Goal: Task Accomplishment & Management: Use online tool/utility

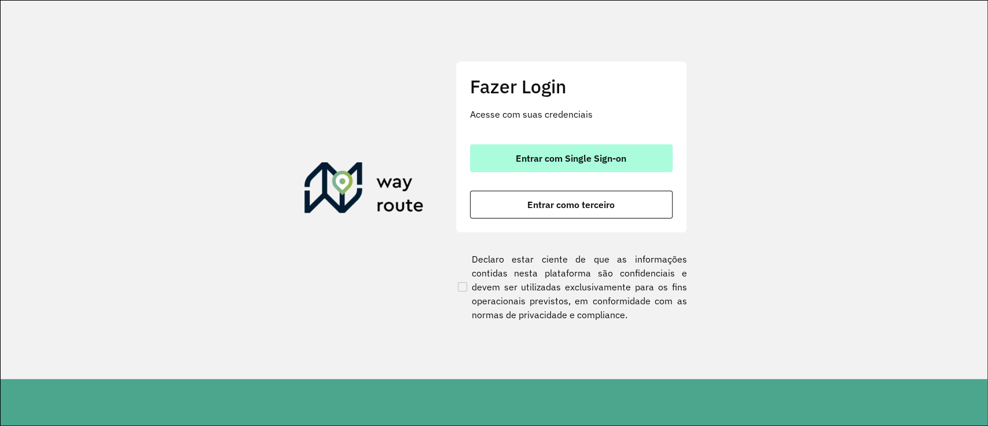
click at [570, 158] on span "Entrar com Single Sign-on" at bounding box center [571, 157] width 111 height 9
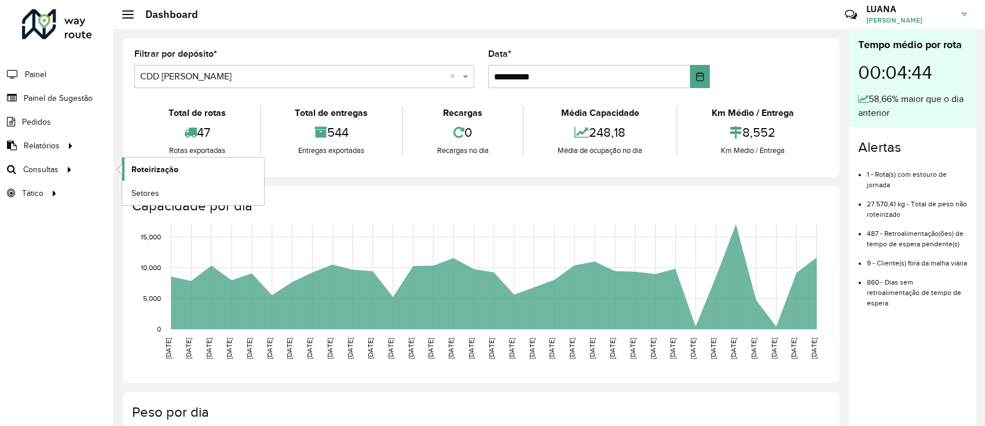
click at [128, 164] on link "Roteirização" at bounding box center [193, 168] width 142 height 23
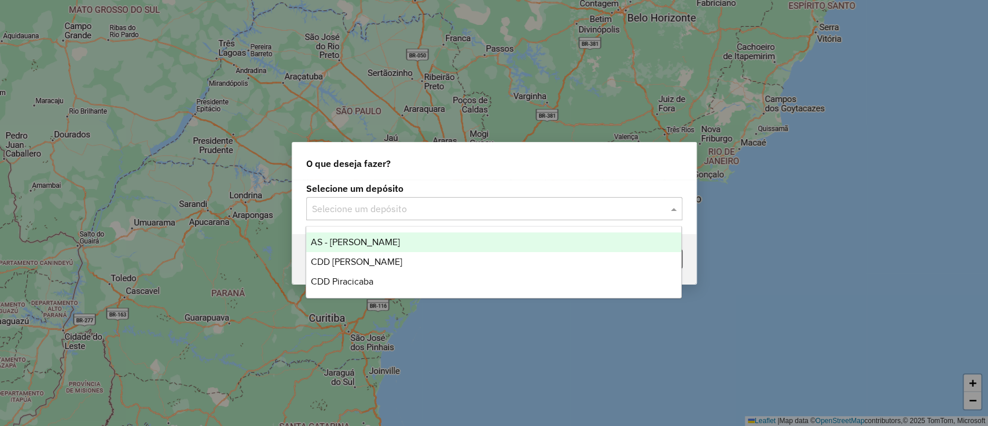
click at [434, 216] on div "Selecione um depósito" at bounding box center [494, 208] width 376 height 23
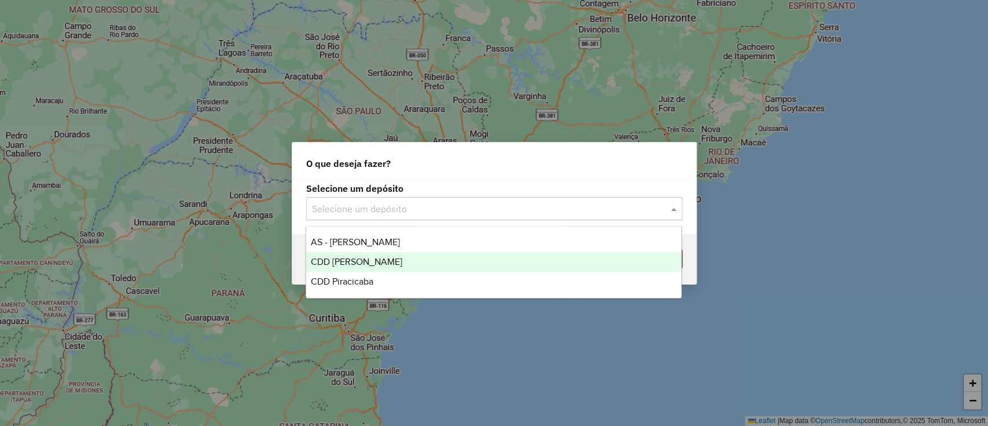
click at [405, 265] on div "CDD [PERSON_NAME]" at bounding box center [493, 262] width 375 height 20
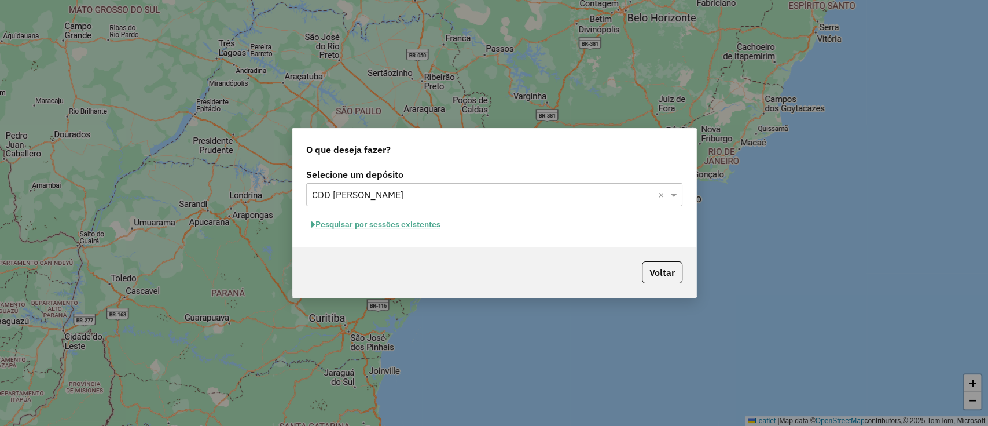
click at [426, 226] on button "Pesquisar por sessões existentes" at bounding box center [376, 224] width 140 height 18
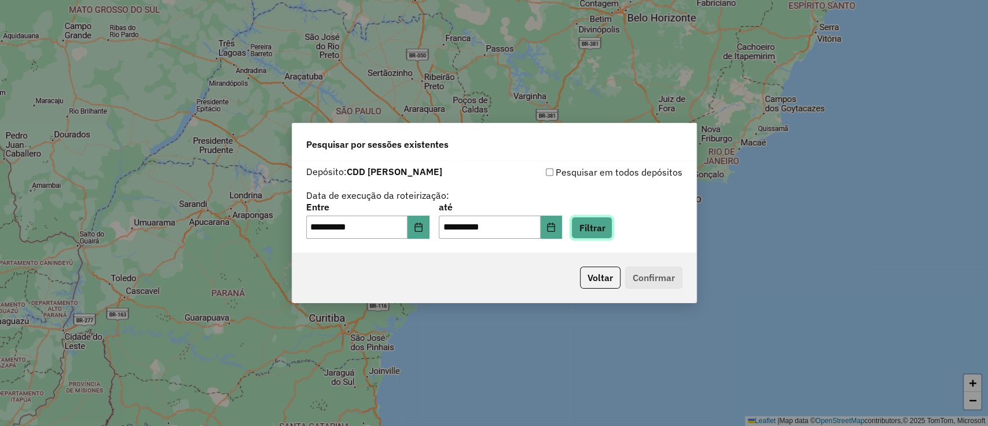
click at [613, 222] on button "Filtrar" at bounding box center [591, 228] width 41 height 22
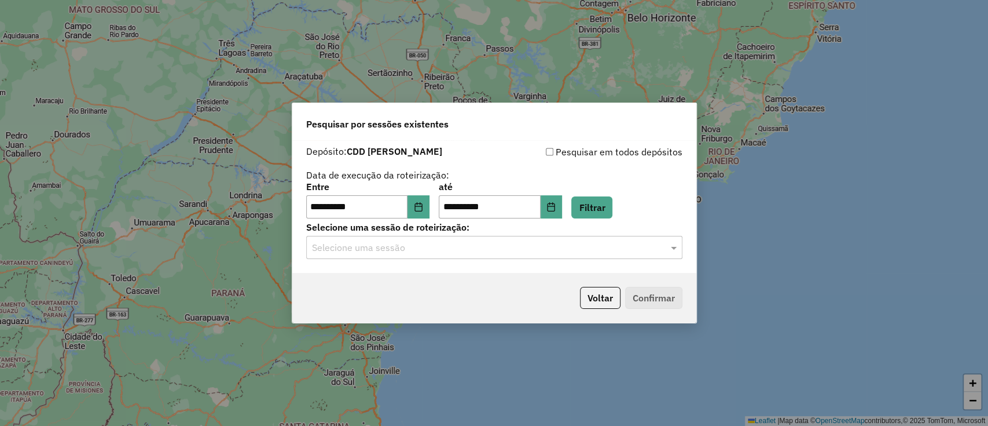
click at [589, 238] on div "Selecione uma sessão" at bounding box center [494, 247] width 376 height 23
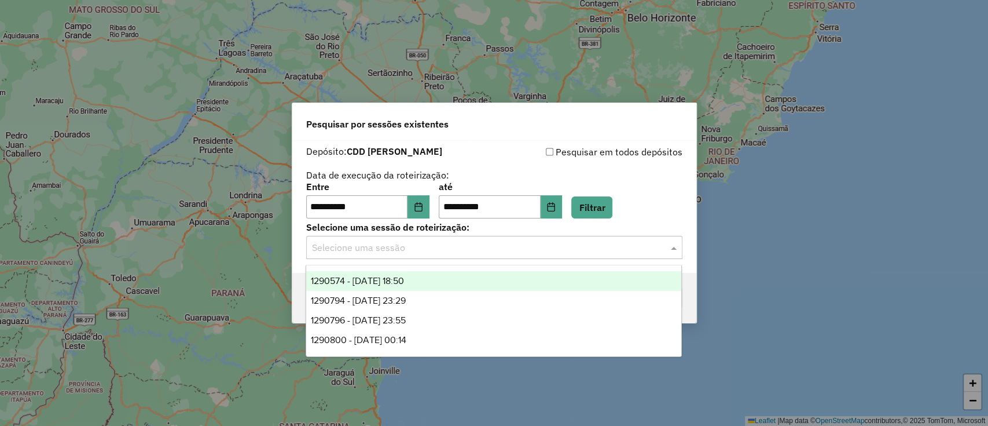
click at [432, 279] on div "1290574 - 08/10/2025 18:50" at bounding box center [493, 281] width 375 height 20
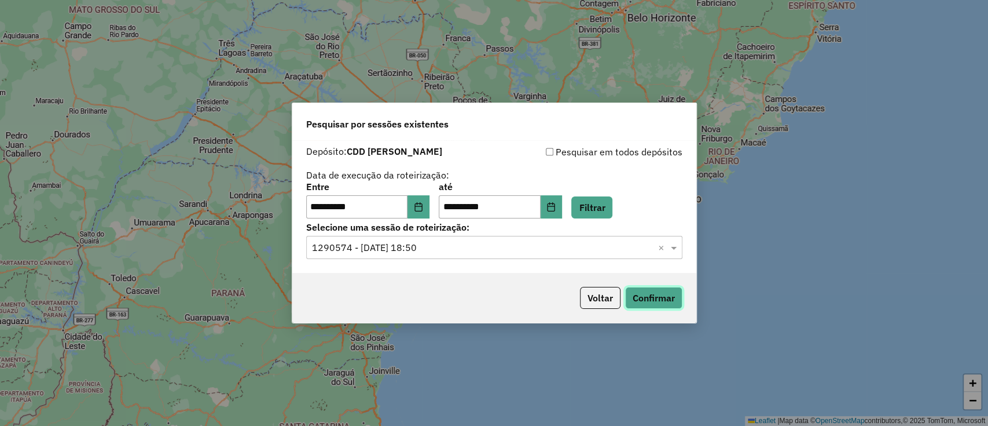
click at [660, 292] on button "Confirmar" at bounding box center [653, 298] width 57 height 22
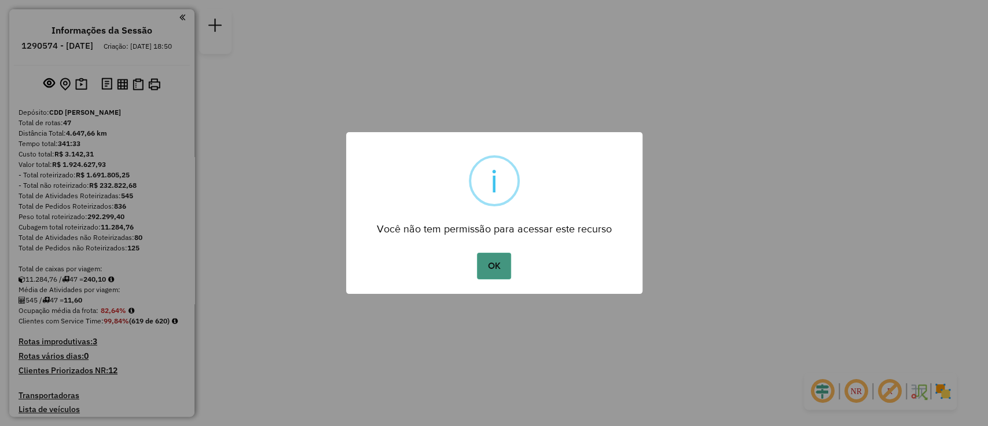
click at [496, 266] on button "OK" at bounding box center [494, 265] width 34 height 27
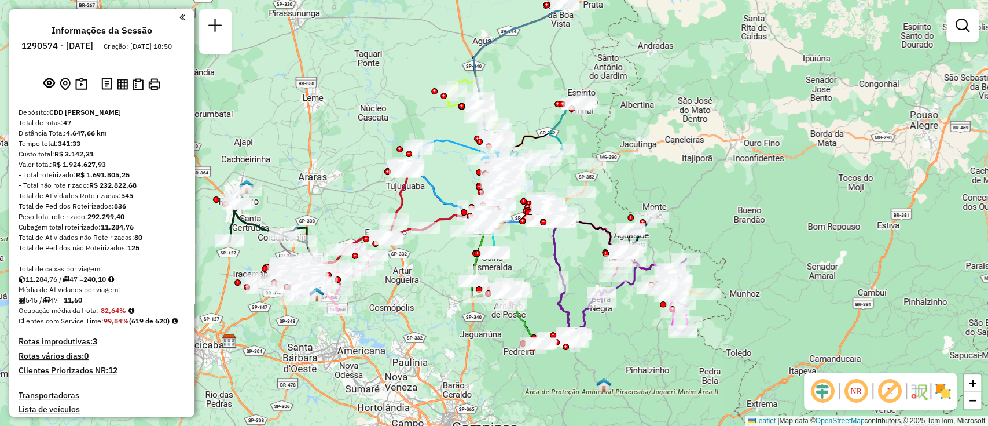
click at [822, 394] on em at bounding box center [823, 391] width 28 height 28
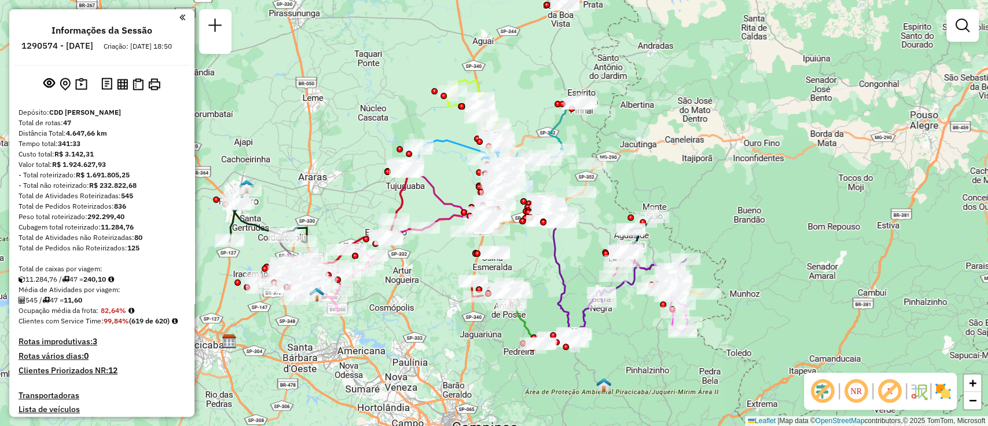
click at [883, 389] on em at bounding box center [890, 391] width 28 height 28
click at [859, 389] on em at bounding box center [856, 391] width 28 height 28
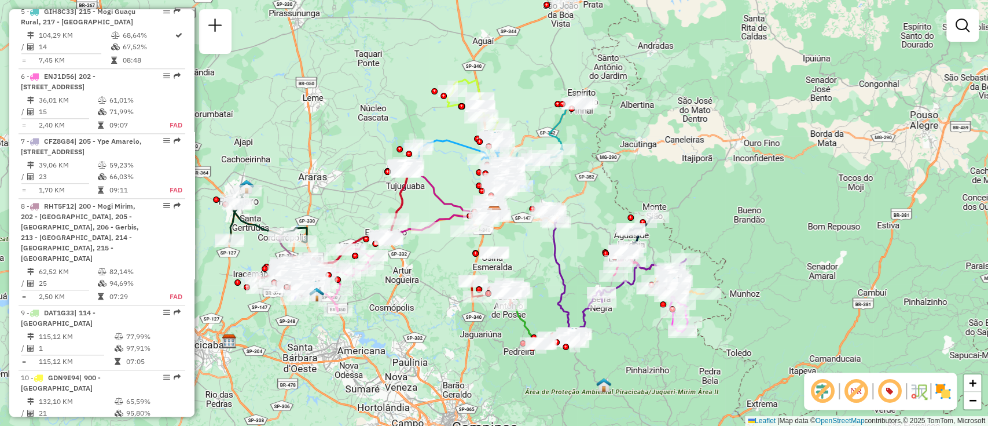
scroll to position [772, 0]
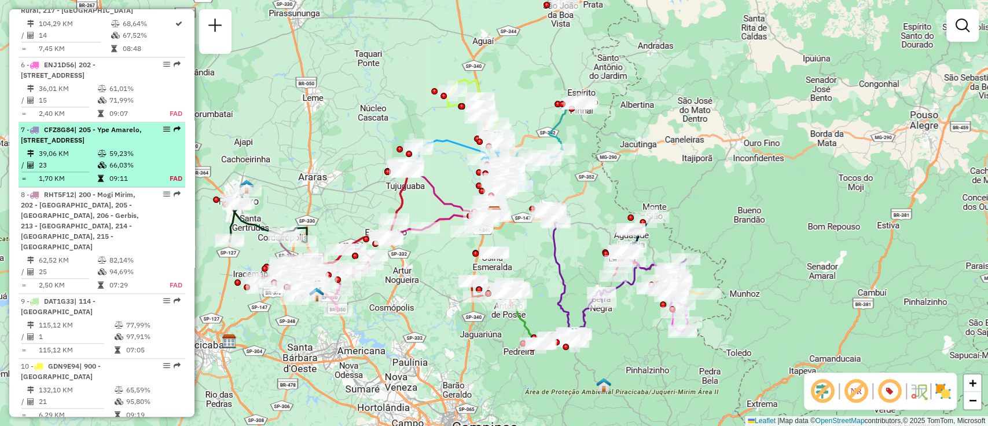
click at [75, 159] on td "39,06 KM" at bounding box center [67, 154] width 59 height 12
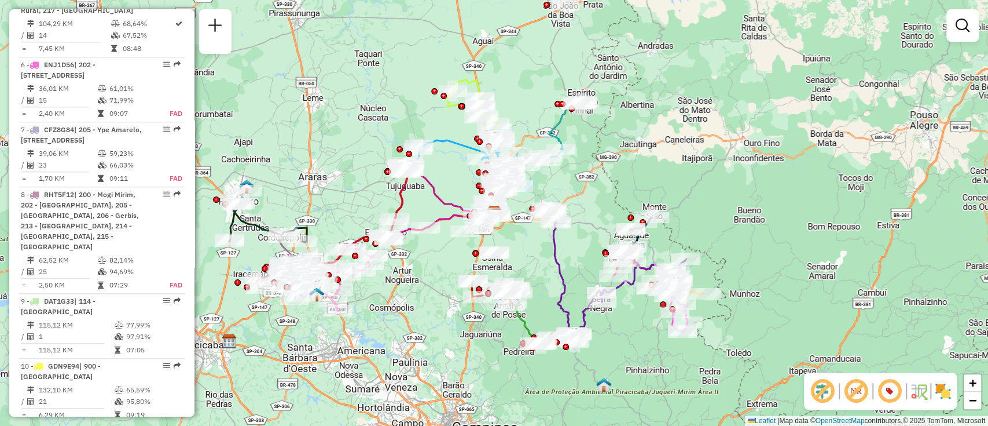
select select "**********"
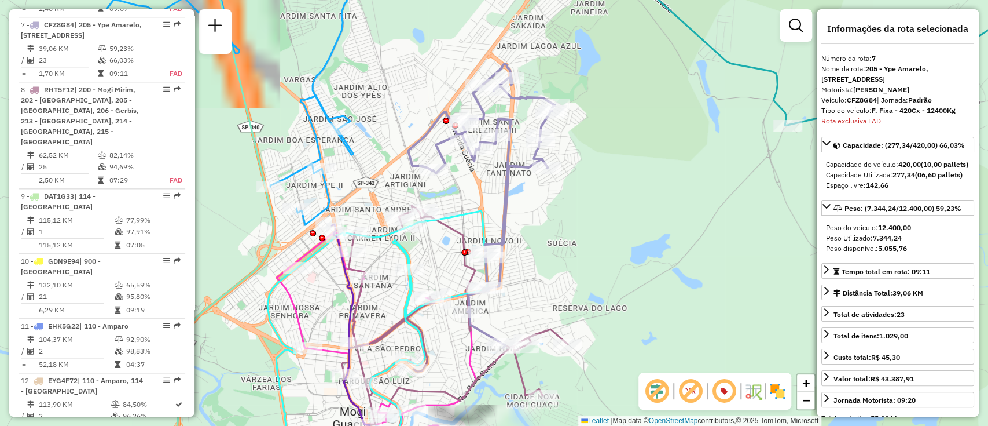
scroll to position [894, 0]
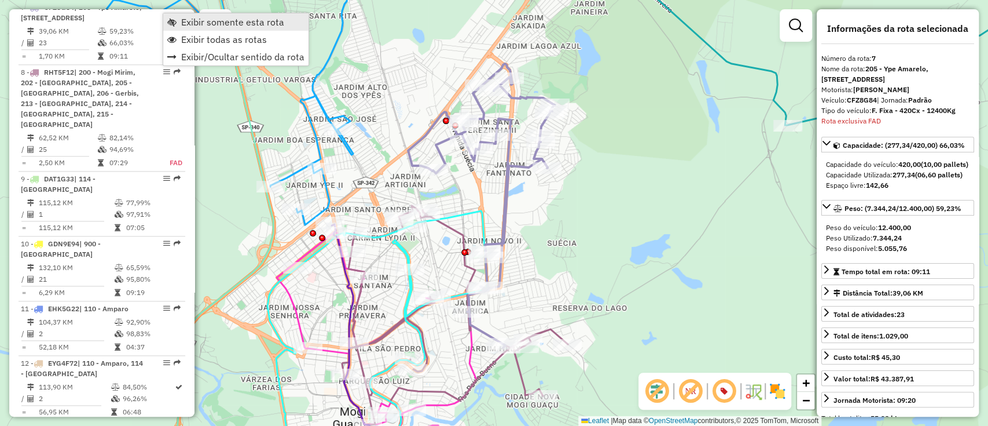
click at [226, 26] on span "Exibir somente esta rota" at bounding box center [232, 21] width 103 height 9
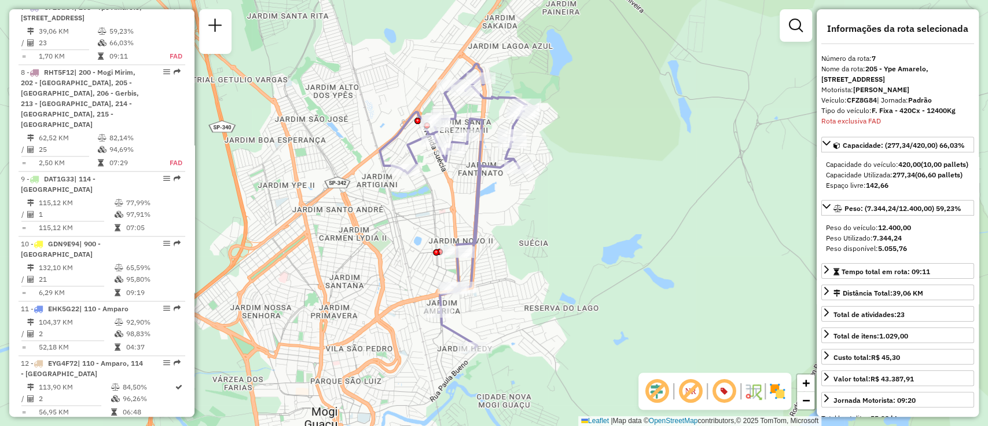
drag, startPoint x: 607, startPoint y: 234, endPoint x: 585, endPoint y: 234, distance: 22.6
click at [585, 234] on div "Janela de atendimento Grade de atendimento Capacidade Transportadoras Veículos …" at bounding box center [494, 213] width 988 height 426
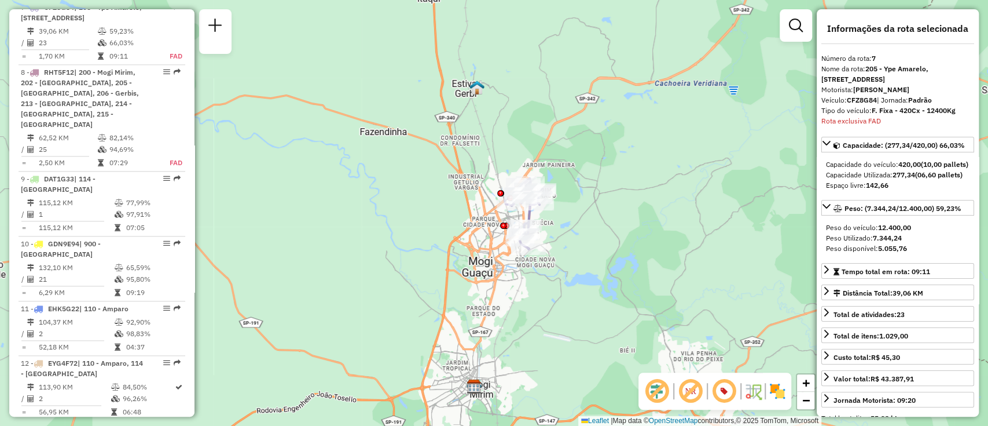
drag, startPoint x: 623, startPoint y: 267, endPoint x: 594, endPoint y: 254, distance: 31.6
click at [594, 254] on div "Janela de atendimento Grade de atendimento Capacidade Transportadoras Veículos …" at bounding box center [494, 213] width 988 height 426
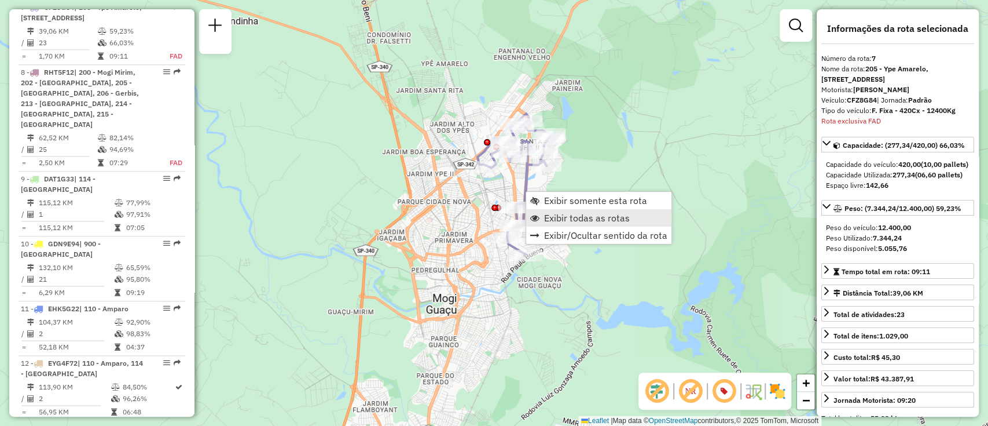
click at [565, 216] on span "Exibir todas as rotas" at bounding box center [587, 217] width 86 height 9
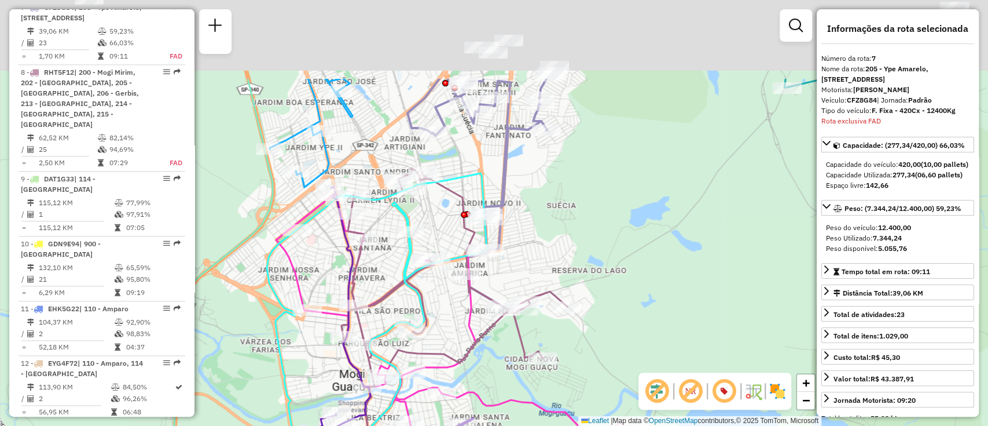
drag, startPoint x: 658, startPoint y: 178, endPoint x: 618, endPoint y: 257, distance: 88.3
click at [618, 257] on div "Janela de atendimento Grade de atendimento Capacidade Transportadoras Veículos …" at bounding box center [494, 213] width 988 height 426
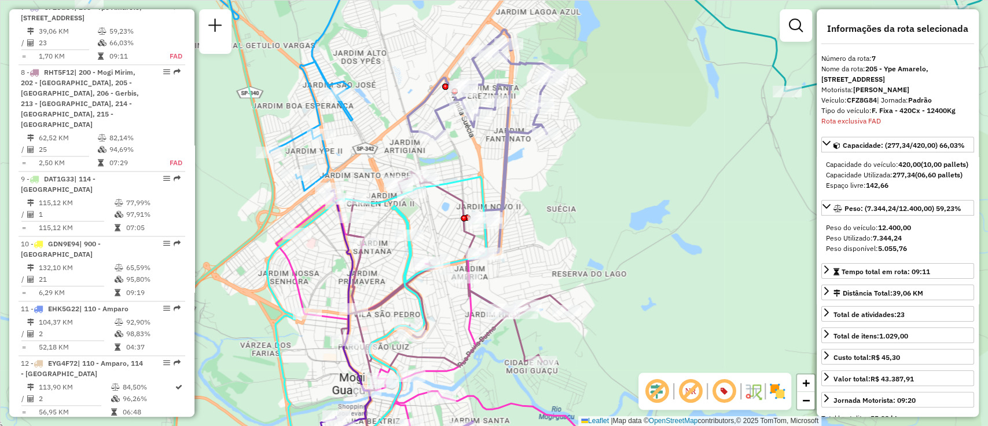
drag, startPoint x: 618, startPoint y: 257, endPoint x: 569, endPoint y: 196, distance: 78.2
click at [569, 196] on div "Janela de atendimento Grade de atendimento Capacidade Transportadoras Veículos …" at bounding box center [494, 213] width 988 height 426
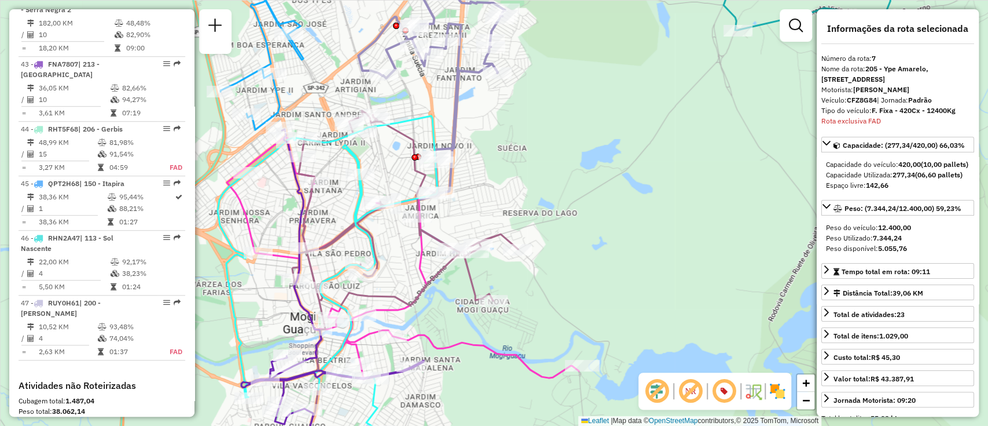
scroll to position [3429, 0]
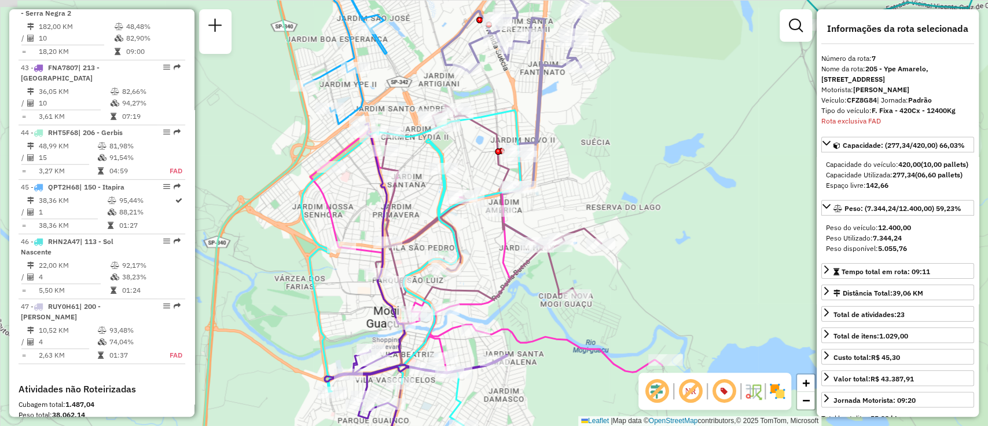
drag, startPoint x: 554, startPoint y: 194, endPoint x: 619, endPoint y: 189, distance: 65.1
click at [619, 189] on div "Janela de atendimento Grade de atendimento Capacidade Transportadoras Veículos …" at bounding box center [494, 213] width 988 height 426
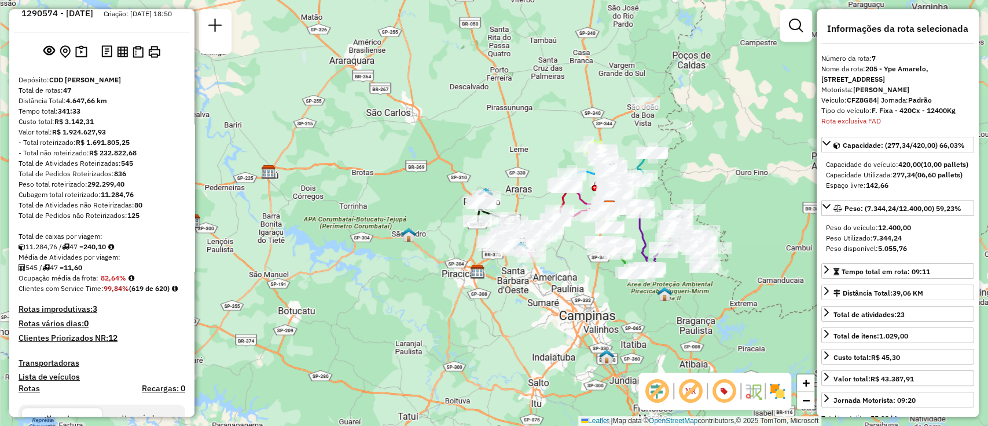
scroll to position [0, 0]
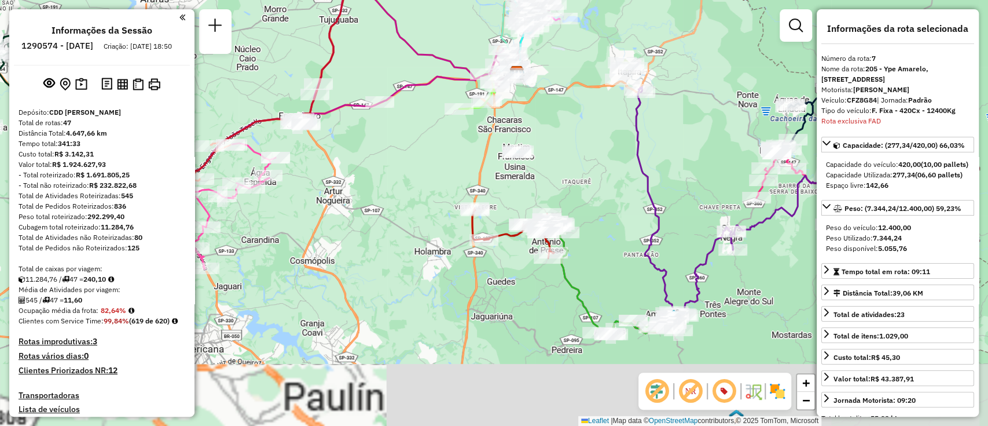
drag, startPoint x: 555, startPoint y: 285, endPoint x: 608, endPoint y: 221, distance: 83.5
click at [608, 221] on div "Janela de atendimento Grade de atendimento Capacidade Transportadoras Veículos …" at bounding box center [494, 213] width 988 height 426
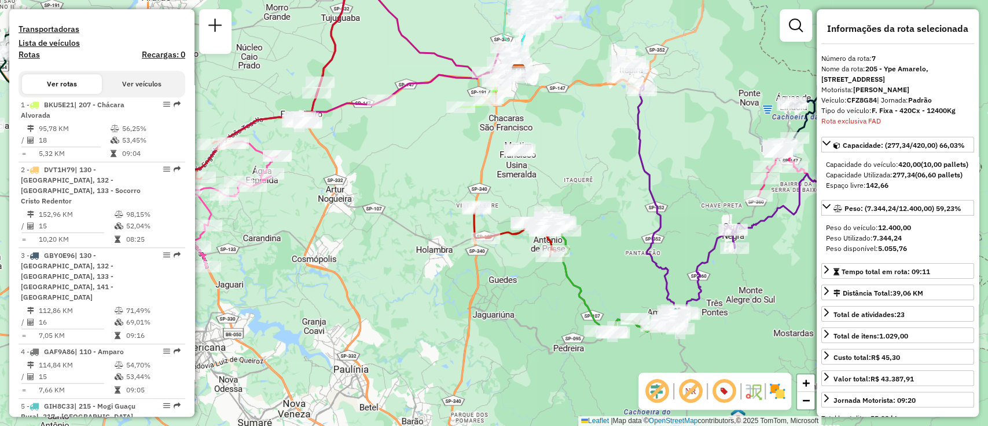
scroll to position [386, 0]
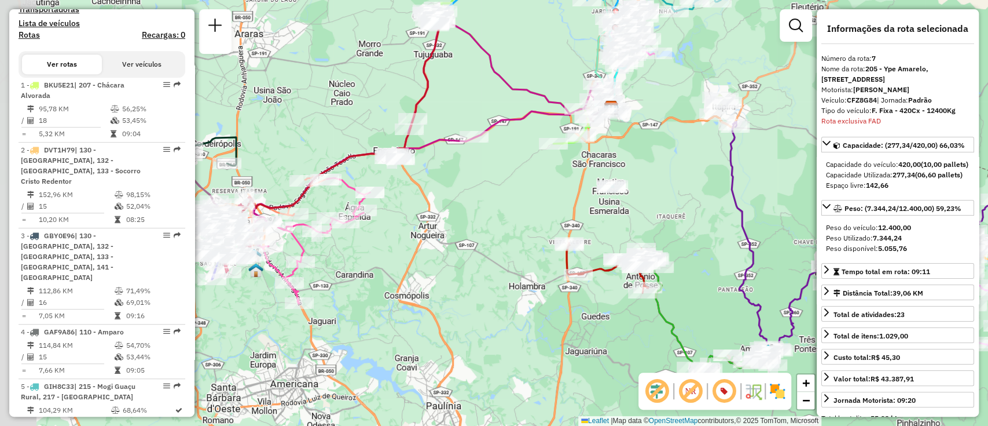
drag, startPoint x: 397, startPoint y: 294, endPoint x: 490, endPoint y: 331, distance: 99.6
click at [490, 331] on div "Janela de atendimento Grade de atendimento Capacidade Transportadoras Veículos …" at bounding box center [494, 213] width 988 height 426
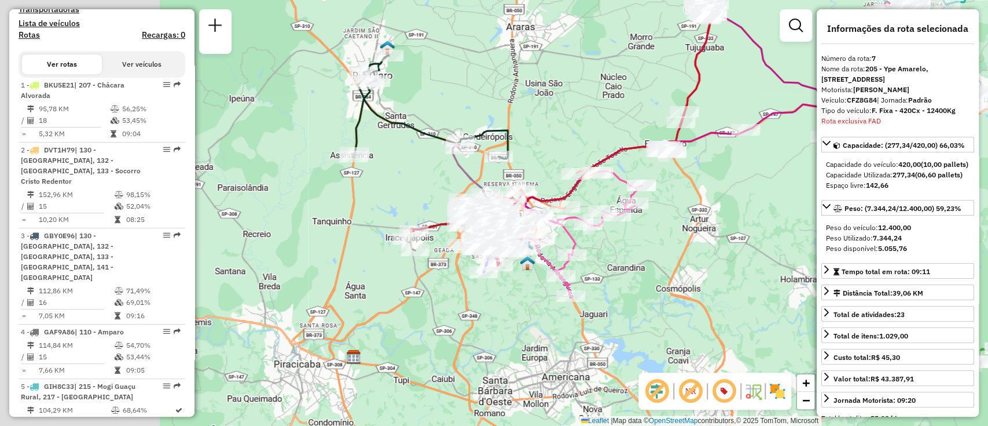
drag, startPoint x: 561, startPoint y: 295, endPoint x: 674, endPoint y: 295, distance: 113.5
click at [674, 295] on div "Janela de atendimento Grade de atendimento Capacidade Transportadoras Veículos …" at bounding box center [494, 213] width 988 height 426
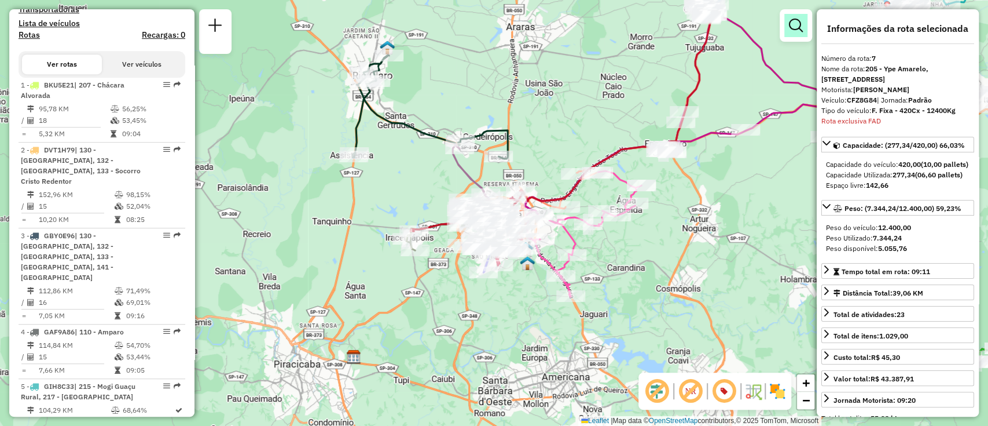
click at [801, 26] on em at bounding box center [796, 26] width 14 height 14
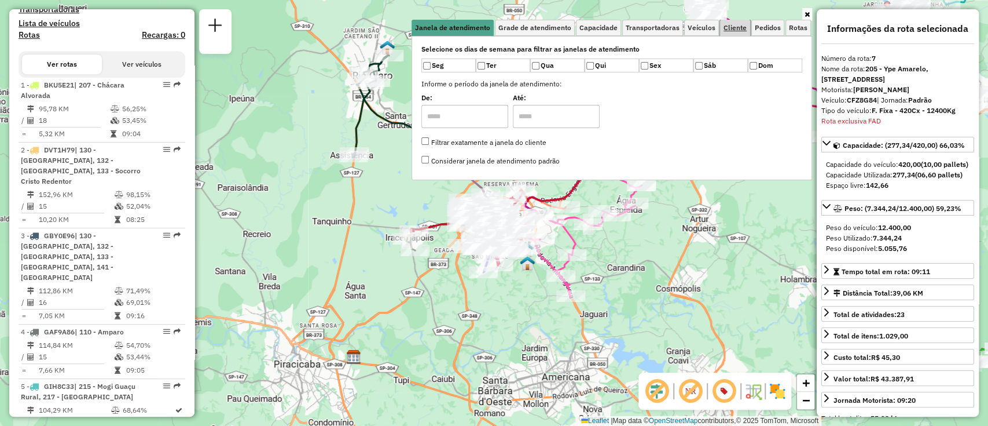
click at [736, 24] on span "Cliente" at bounding box center [735, 27] width 23 height 7
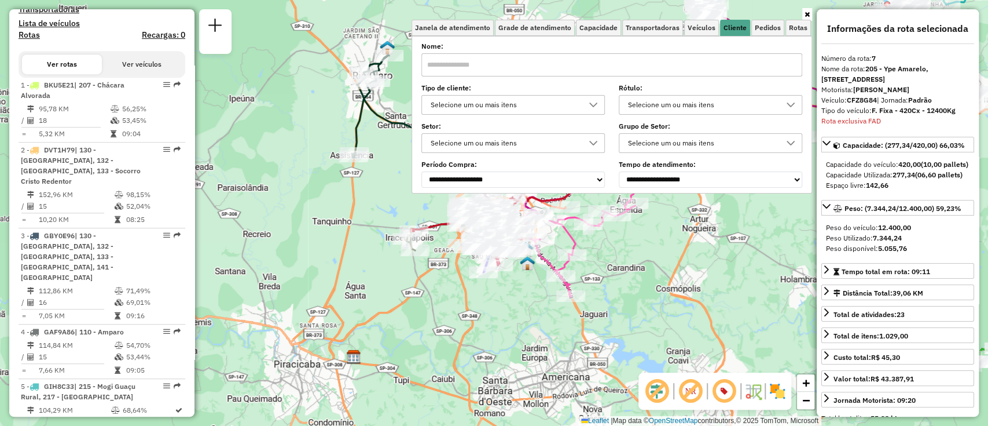
click at [530, 107] on div "Selecione um ou mais itens" at bounding box center [505, 105] width 156 height 19
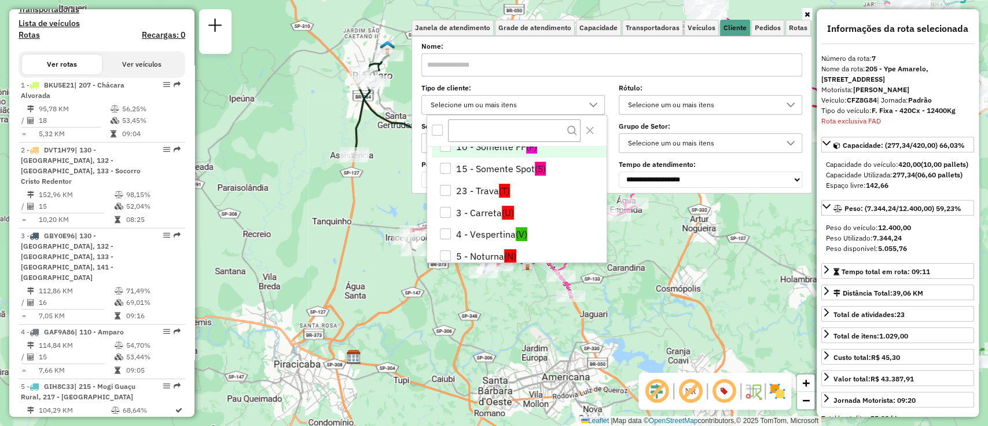
scroll to position [77, 0]
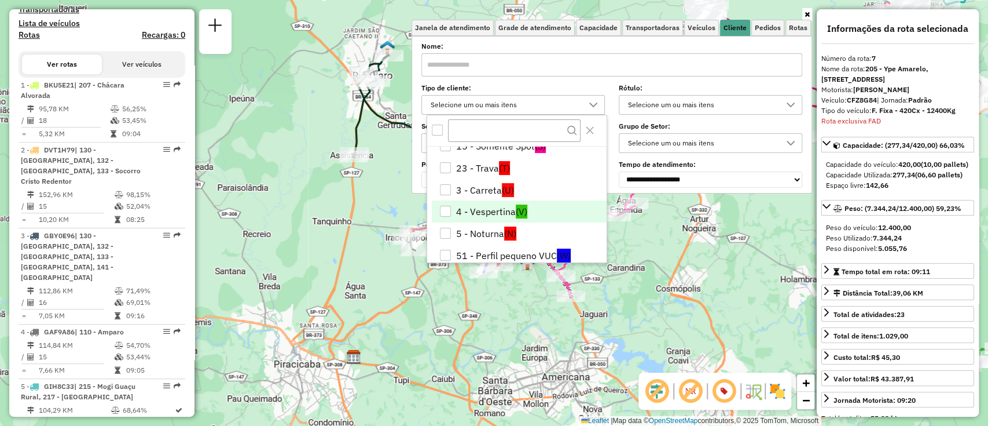
click at [518, 199] on ul "Clientes sem tipo cadastrado 1 - AS (A) 10 - Somente FF (F) 15 - Somente Spot (…" at bounding box center [516, 211] width 179 height 284
click at [525, 215] on span "(V)" at bounding box center [522, 211] width 12 height 14
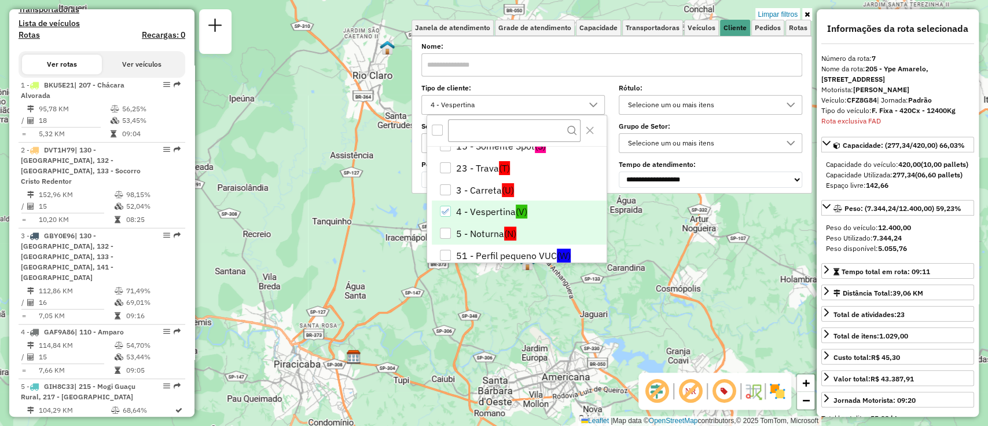
click at [508, 229] on span "(N)" at bounding box center [510, 233] width 12 height 14
click at [672, 289] on div "Limpar filtros Janela de atendimento Grade de atendimento Capacidade Transporta…" at bounding box center [494, 213] width 988 height 426
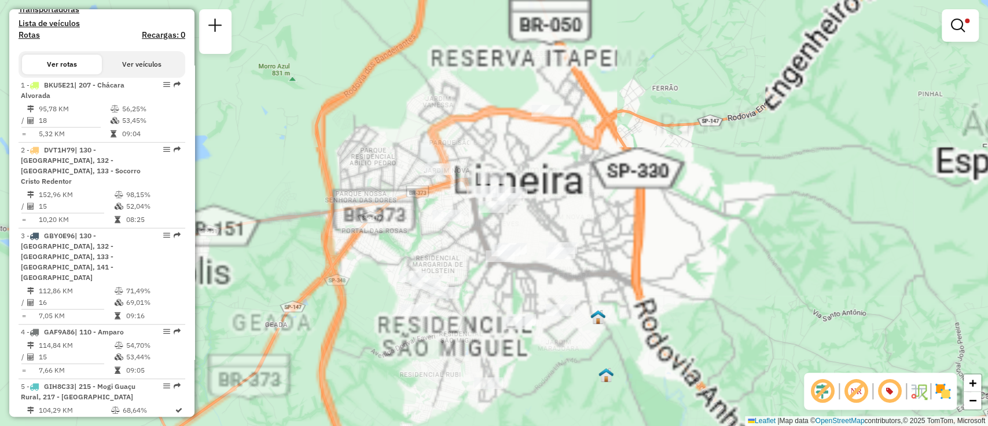
select select "**********"
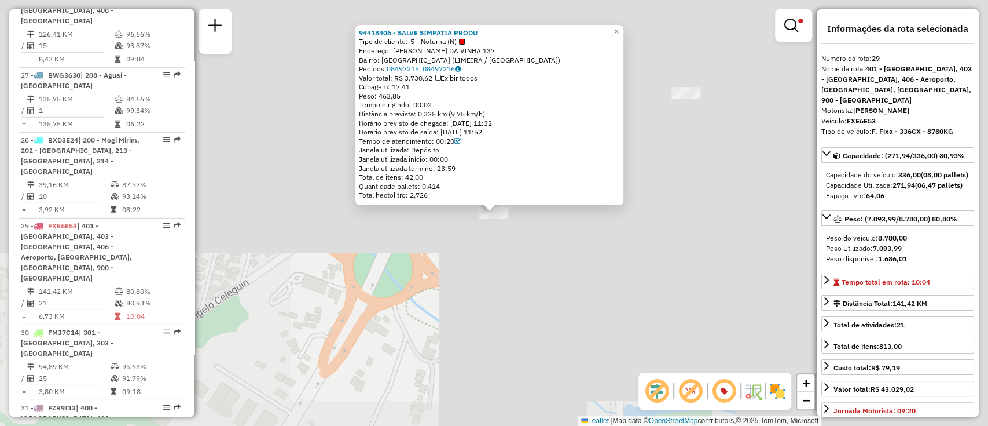
scroll to position [2351, 0]
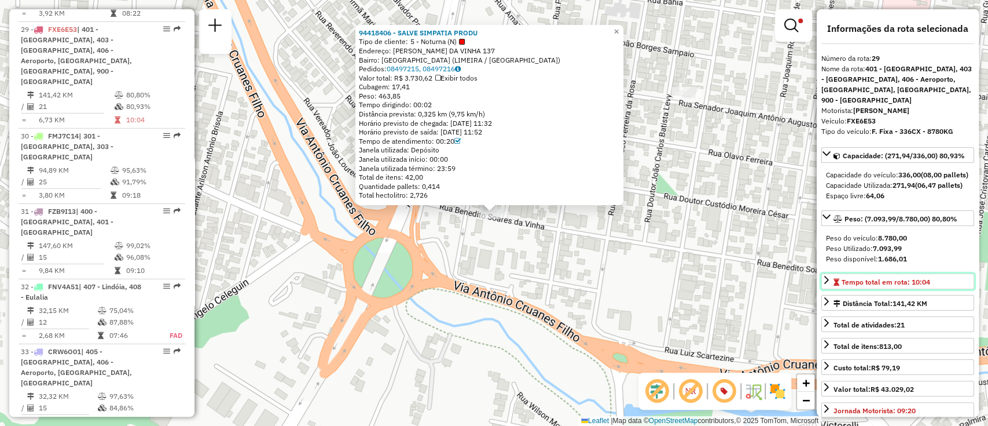
click at [889, 286] on span "Tempo total em rota: 10:04" at bounding box center [886, 281] width 89 height 9
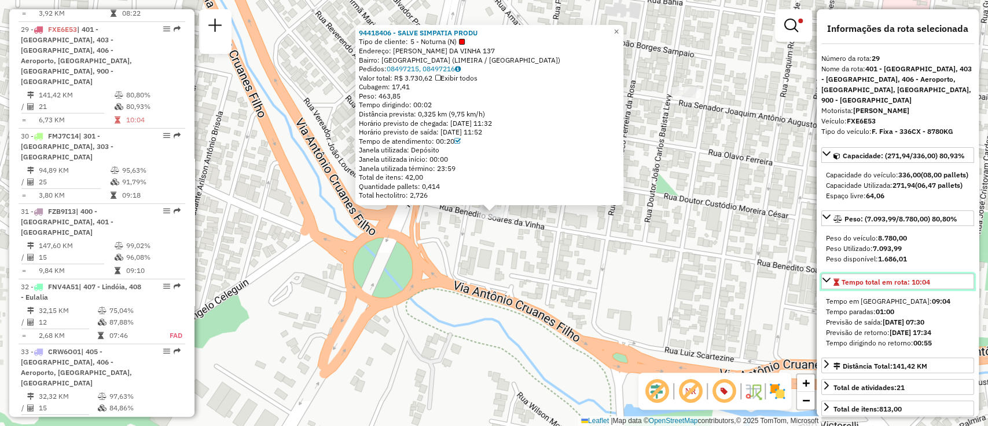
click at [889, 286] on span "Tempo total em rota: 10:04" at bounding box center [886, 281] width 89 height 9
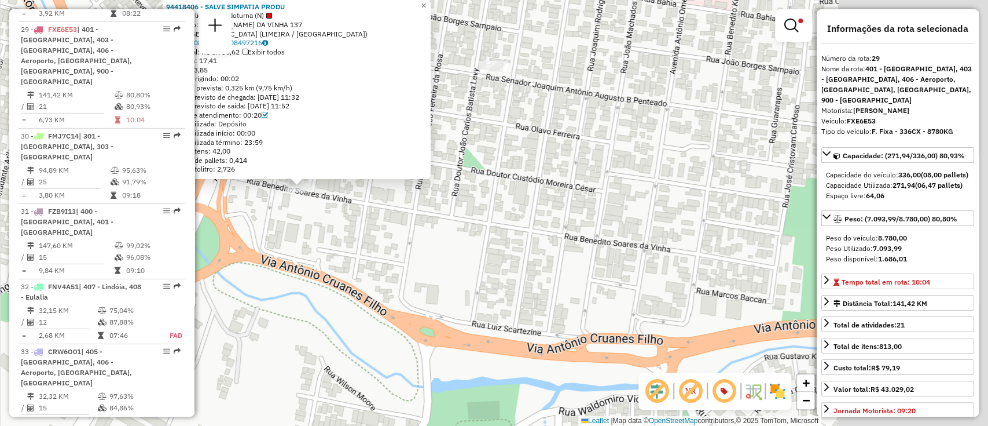
drag, startPoint x: 750, startPoint y: 307, endPoint x: 558, endPoint y: 281, distance: 194.5
click at [558, 281] on div "94418406 - SALVE SIMPATIA PRODU Tipo de cliente: 5 - Noturna (N) Endereço: BENE…" at bounding box center [494, 213] width 988 height 426
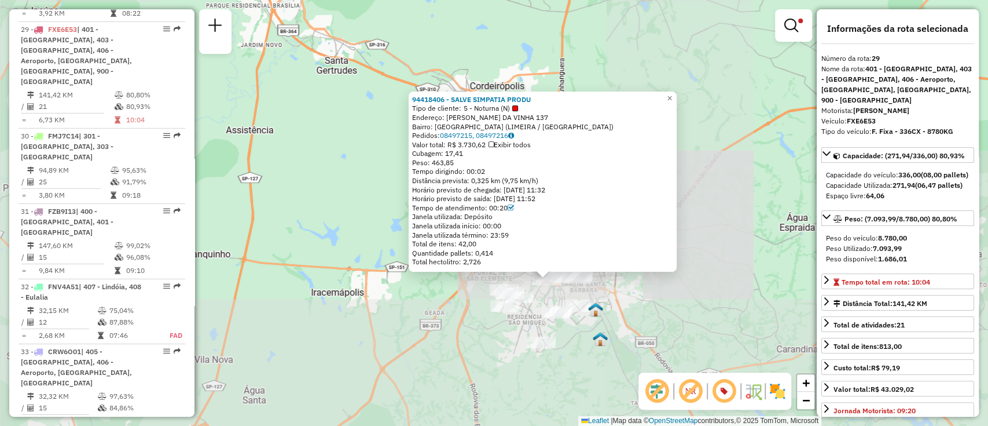
drag, startPoint x: 679, startPoint y: 299, endPoint x: 518, endPoint y: 291, distance: 161.2
click at [518, 291] on div "94418406 - SALVE SIMPATIA PRODU Tipo de cliente: 5 - Noturna (N) Endereço: BENE…" at bounding box center [494, 213] width 988 height 426
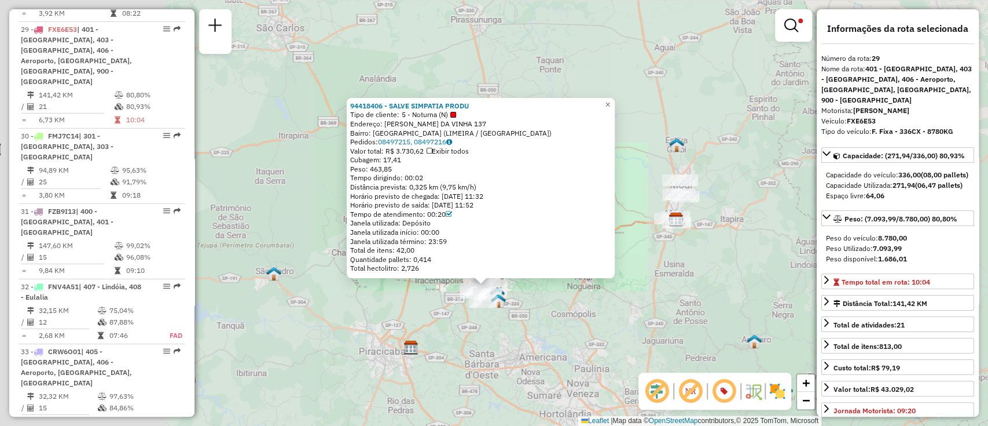
click at [644, 292] on div "94418406 - SALVE SIMPATIA PRODU Tipo de cliente: 5 - Noturna (N) Endereço: BENE…" at bounding box center [494, 213] width 988 height 426
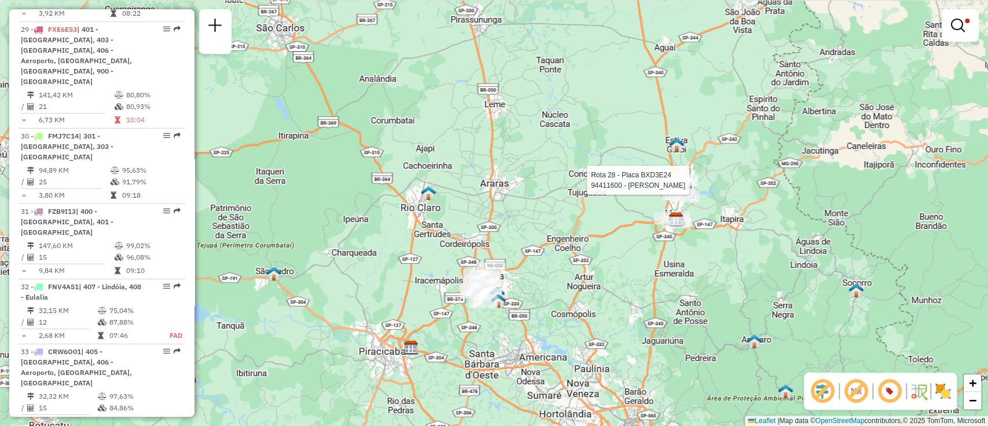
select select "**********"
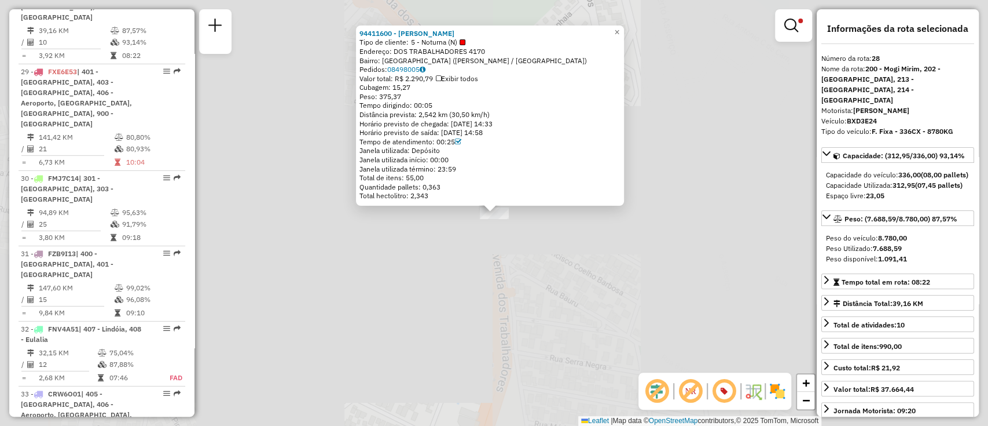
scroll to position [2265, 0]
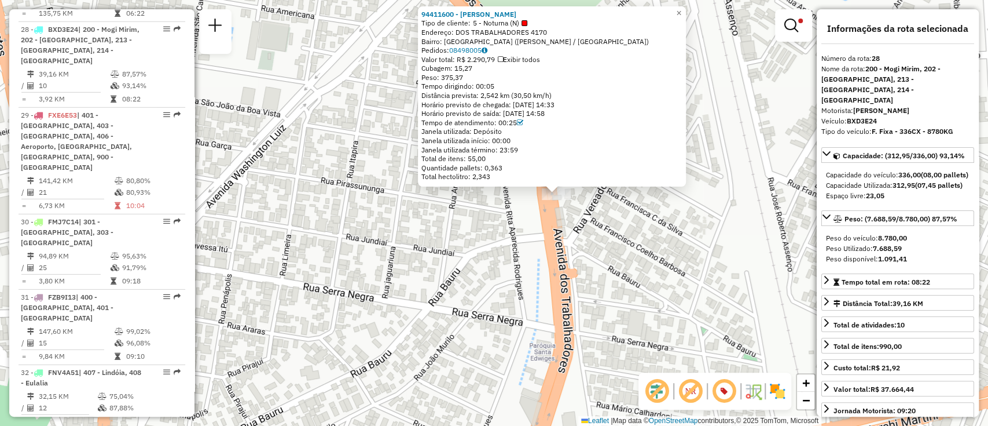
drag, startPoint x: 459, startPoint y: 350, endPoint x: 673, endPoint y: 274, distance: 227.2
click at [673, 274] on div "94411600 - Clebinho Almira Tipo de cliente: 5 - Noturna (N) Endereço: DOS TRABA…" at bounding box center [494, 213] width 988 height 426
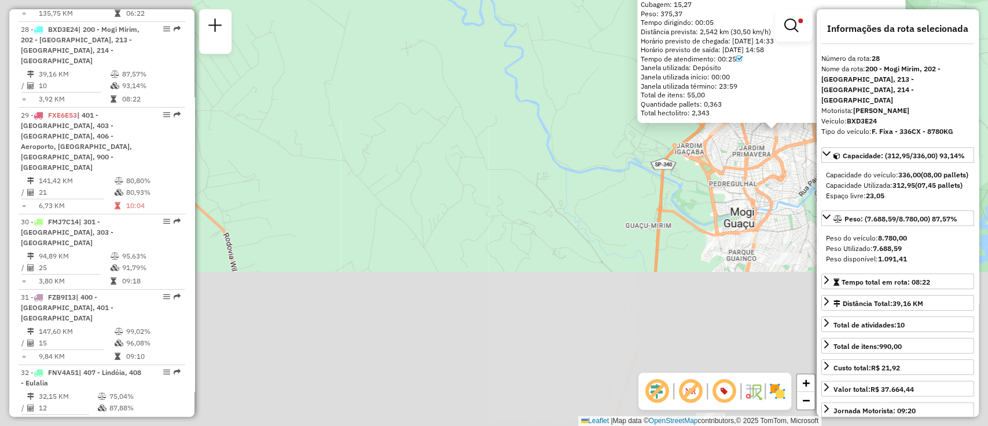
drag, startPoint x: 638, startPoint y: 198, endPoint x: 697, endPoint y: 158, distance: 71.3
click at [697, 158] on div "94411600 - Clebinho Almira Tipo de cliente: 5 - Noturna (N) Endereço: DOS TRABA…" at bounding box center [494, 213] width 988 height 426
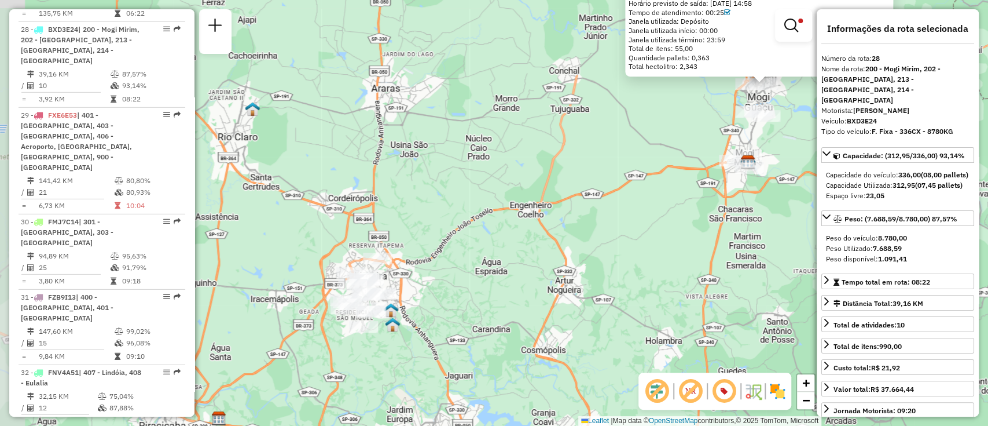
drag, startPoint x: 327, startPoint y: 277, endPoint x: 449, endPoint y: 169, distance: 162.4
click at [449, 169] on div "94411600 - Clebinho Almira Tipo de cliente: 5 - Noturna (N) Endereço: DOS TRABA…" at bounding box center [494, 213] width 988 height 426
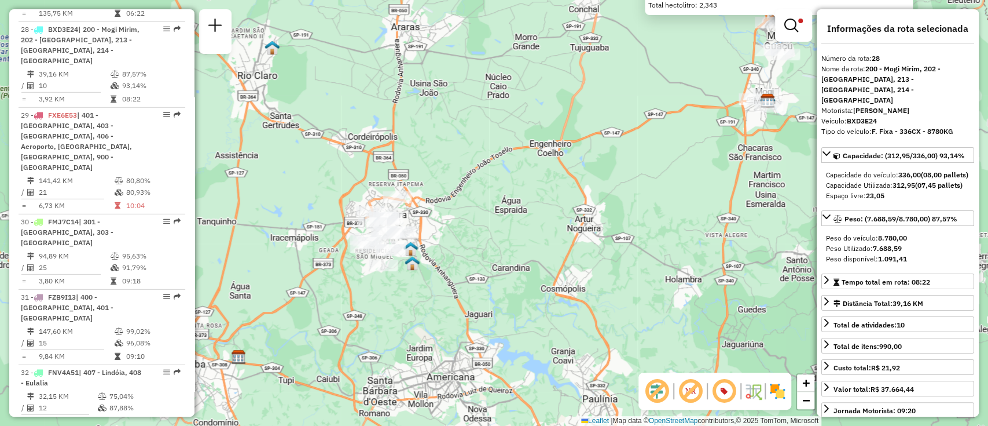
drag, startPoint x: 436, startPoint y: 253, endPoint x: 455, endPoint y: 192, distance: 63.7
click at [455, 192] on div "94411600 - Clebinho Almira Tipo de cliente: 5 - Noturna (N) Endereço: DOS TRABA…" at bounding box center [494, 213] width 988 height 426
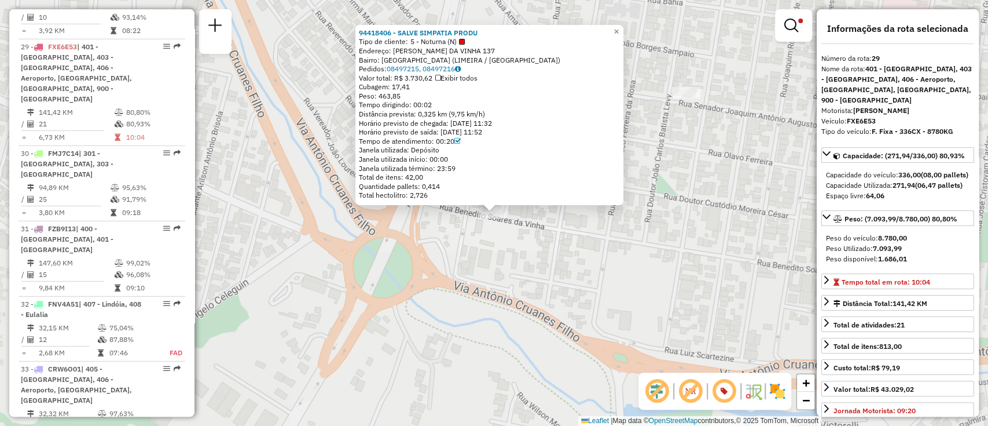
scroll to position [2351, 0]
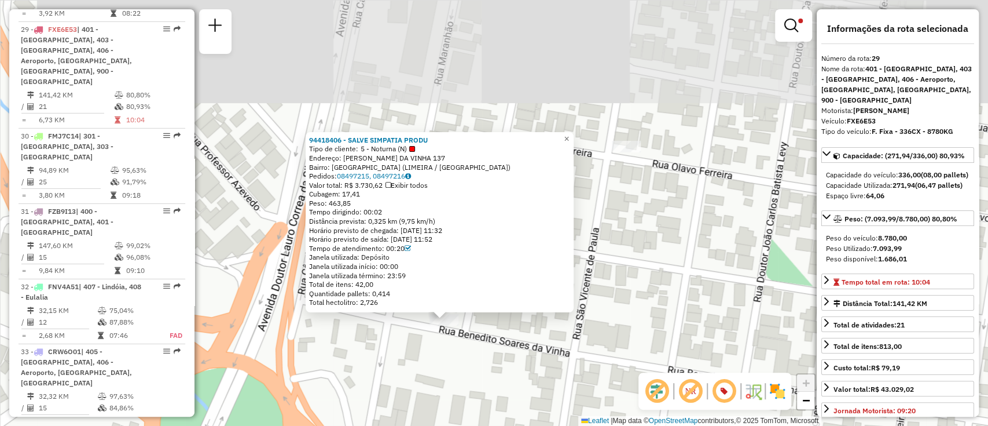
drag, startPoint x: 523, startPoint y: 229, endPoint x: 482, endPoint y: 360, distance: 137.9
click at [482, 360] on div "94418406 - SALVE SIMPATIA PRODU Tipo de cliente: 5 - Noturna (N) Endereço: BENE…" at bounding box center [494, 213] width 988 height 426
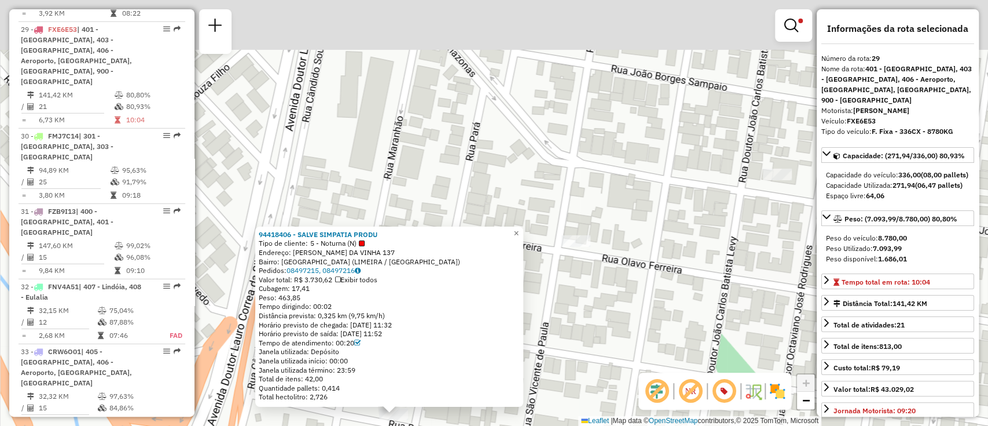
drag, startPoint x: 646, startPoint y: 196, endPoint x: 597, endPoint y: 280, distance: 97.8
click at [597, 280] on div "94418406 - SALVE SIMPATIA PRODU Tipo de cliente: 5 - Noturna (N) Endereço: BENE…" at bounding box center [494, 213] width 988 height 426
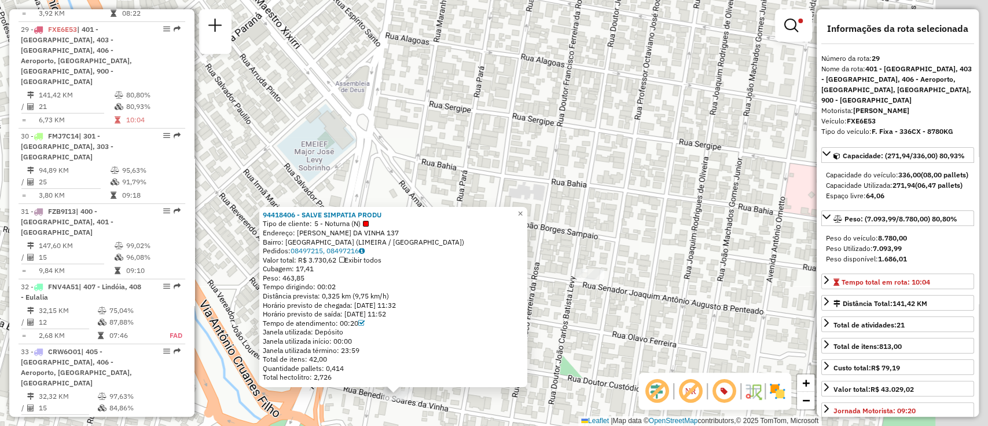
drag, startPoint x: 706, startPoint y: 252, endPoint x: 609, endPoint y: 299, distance: 108.0
click at [609, 299] on div "94418406 - SALVE SIMPATIA PRODU Tipo de cliente: 5 - Noturna (N) Endereço: BENE…" at bounding box center [494, 213] width 988 height 426
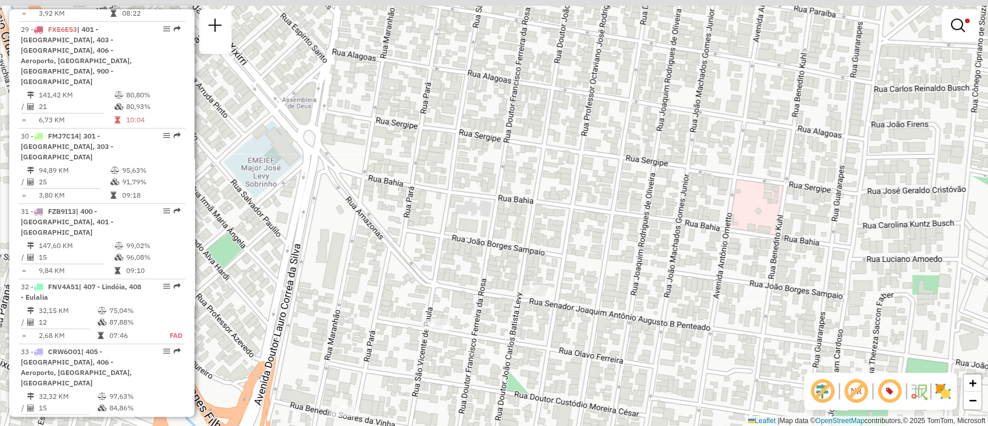
drag, startPoint x: 690, startPoint y: 272, endPoint x: 637, endPoint y: 288, distance: 55.7
click at [637, 288] on div "Limpar filtros Janela de atendimento Grade de atendimento Capacidade Transporta…" at bounding box center [494, 213] width 988 height 426
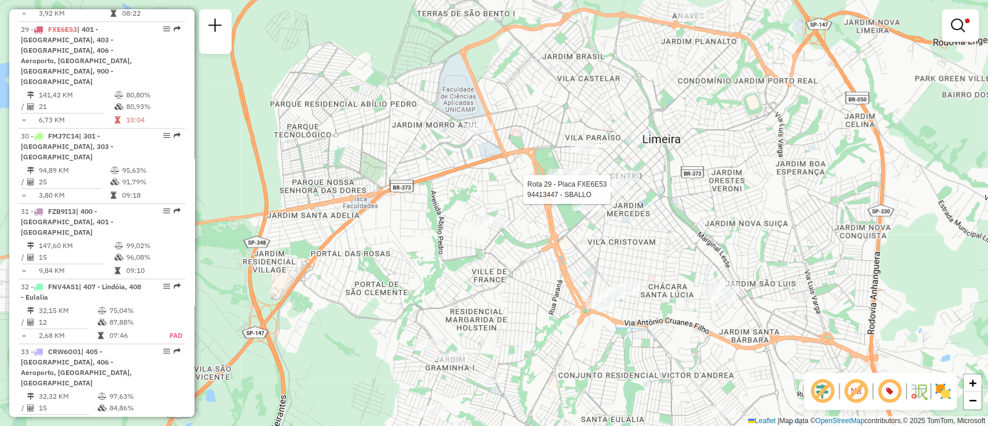
select select "**********"
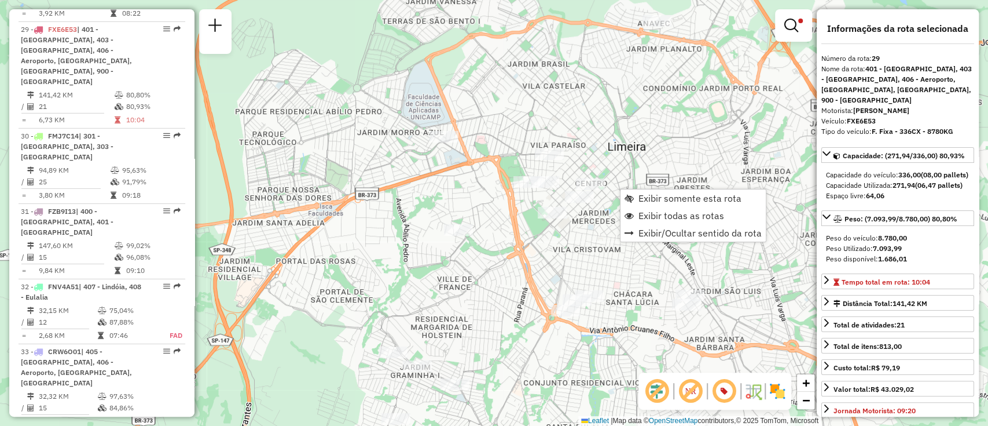
drag, startPoint x: 595, startPoint y: 235, endPoint x: 560, endPoint y: 243, distance: 35.5
click at [560, 243] on div "Limpar filtros Janela de atendimento Grade de atendimento Capacidade Transporta…" at bounding box center [494, 213] width 988 height 426
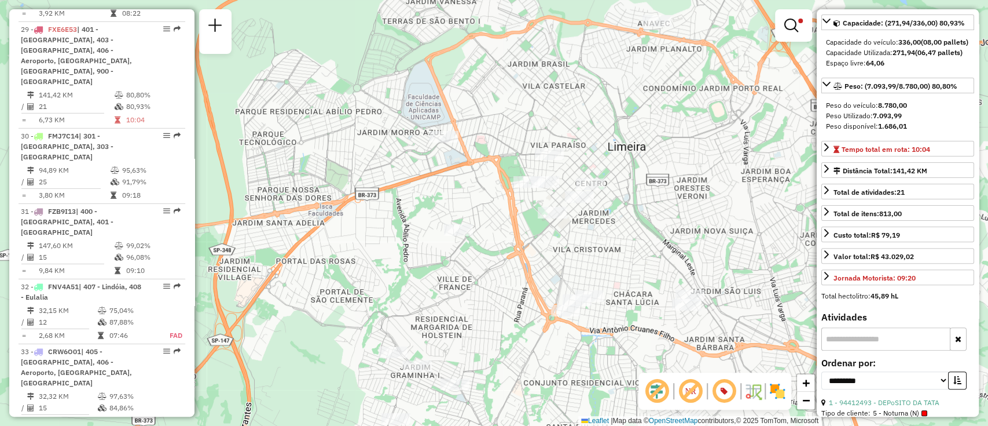
scroll to position [154, 0]
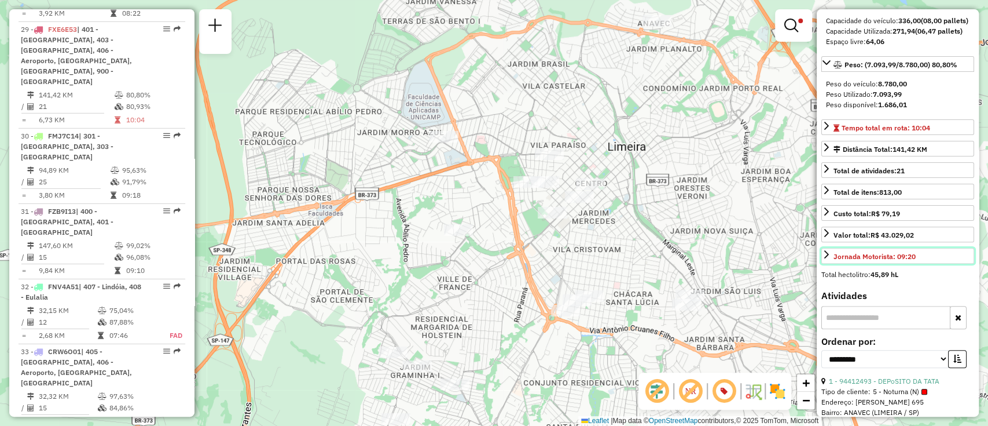
click at [894, 262] on div "Jornada Motorista: 09:20" at bounding box center [875, 256] width 82 height 10
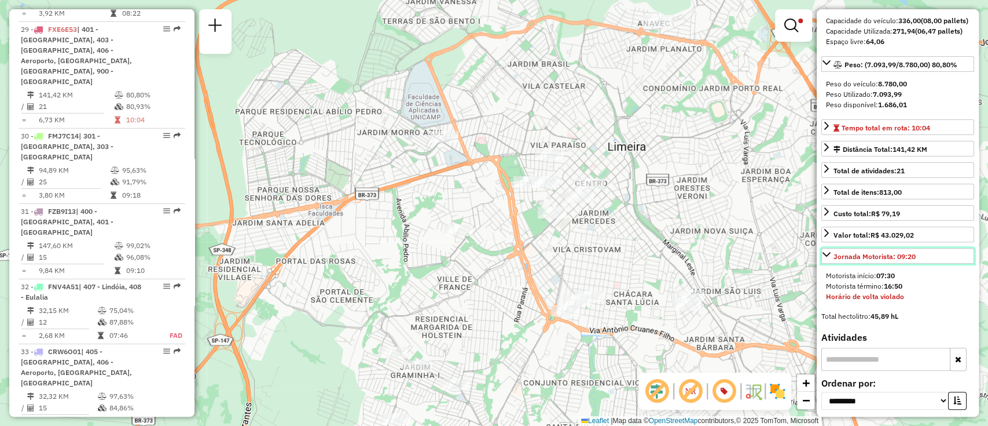
click at [894, 262] on div "Jornada Motorista: 09:20" at bounding box center [875, 256] width 82 height 10
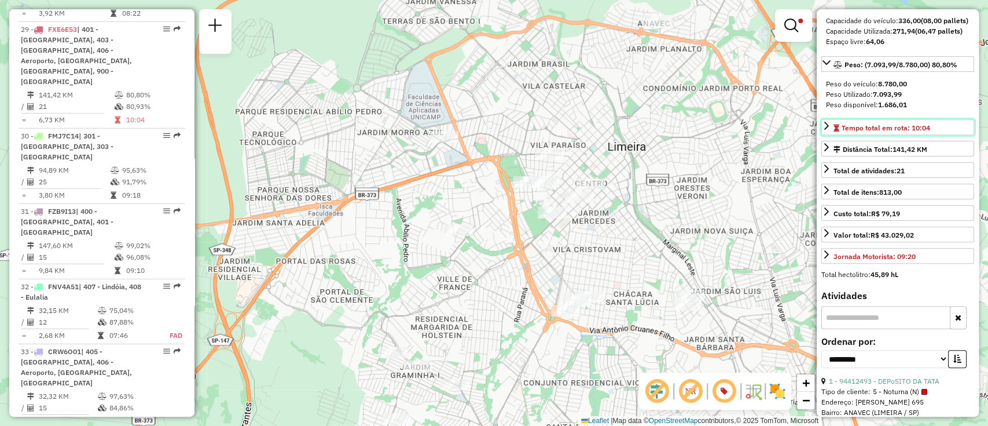
click at [903, 132] on span "Tempo total em rota: 10:04" at bounding box center [886, 127] width 89 height 9
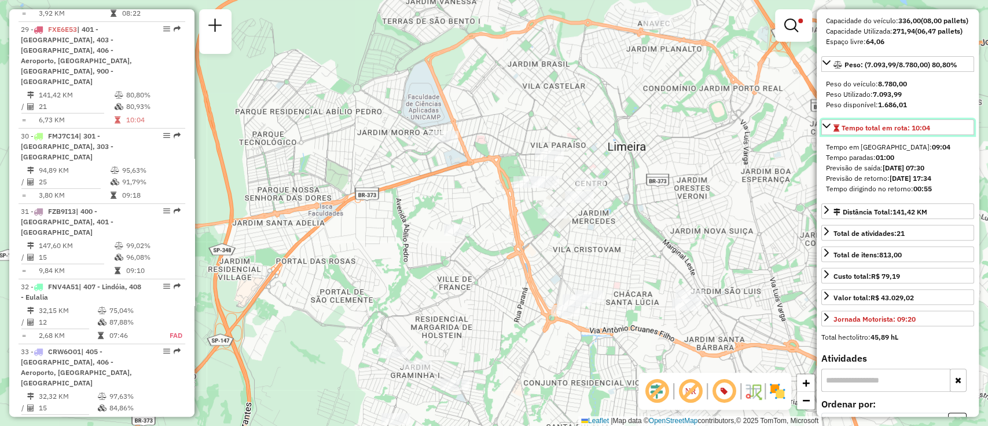
click at [903, 132] on span "Tempo total em rota: 10:04" at bounding box center [886, 127] width 89 height 9
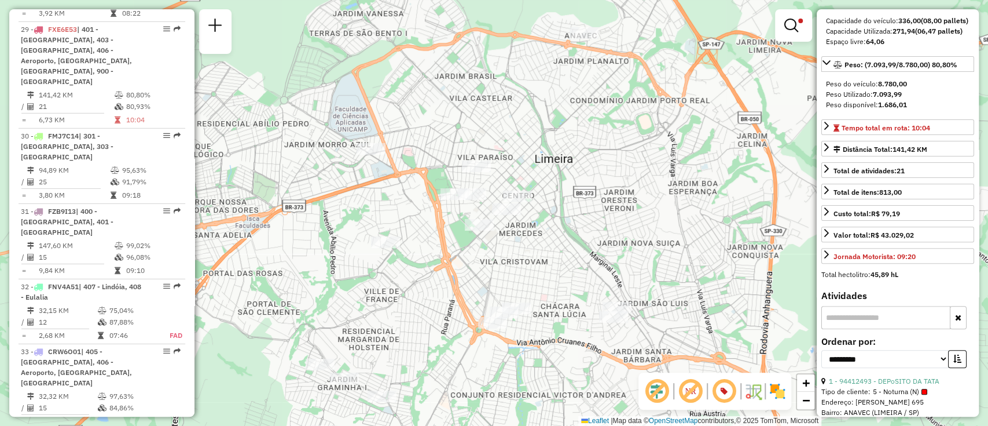
drag, startPoint x: 739, startPoint y: 225, endPoint x: 666, endPoint y: 237, distance: 74.0
click at [666, 237] on div "Limpar filtros Janela de atendimento Grade de atendimento Capacidade Transporta…" at bounding box center [494, 213] width 988 height 426
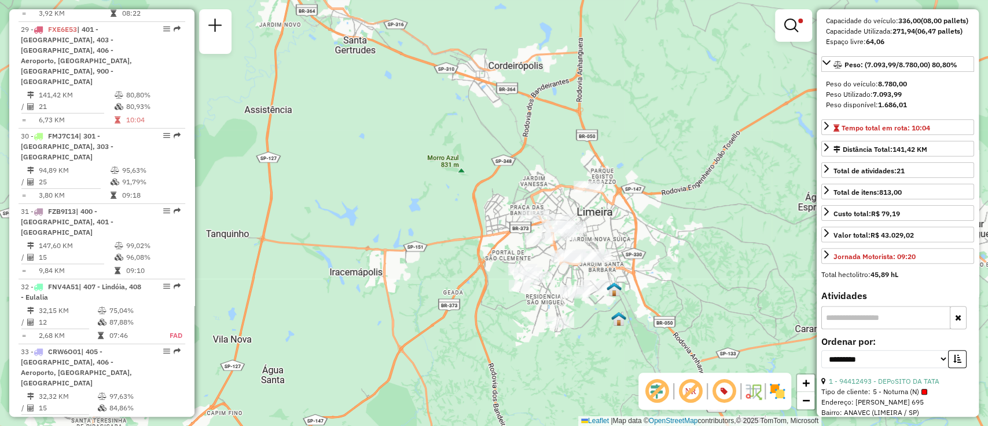
drag, startPoint x: 704, startPoint y: 240, endPoint x: 647, endPoint y: 240, distance: 57.3
click at [647, 240] on div "Limpar filtros Janela de atendimento Grade de atendimento Capacidade Transporta…" at bounding box center [494, 213] width 988 height 426
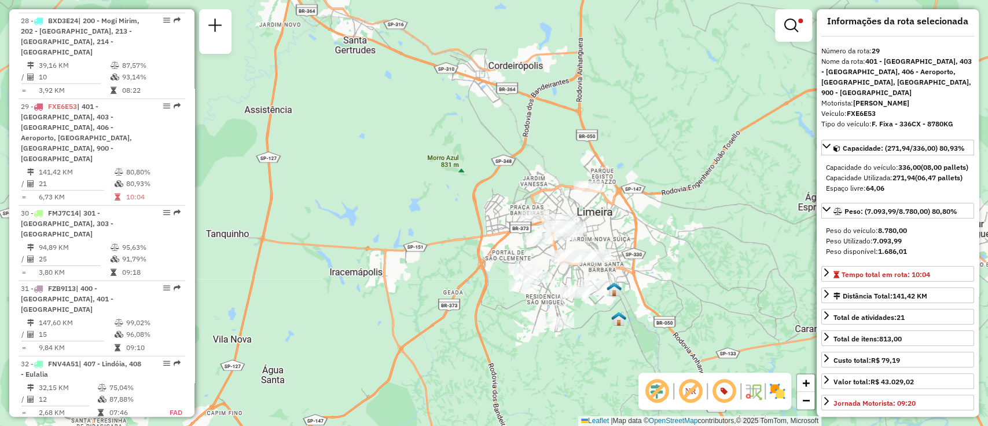
scroll to position [0, 0]
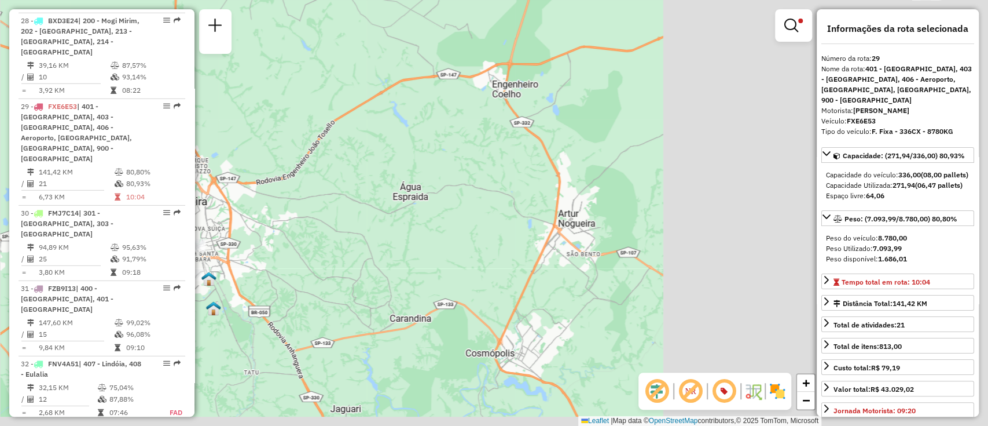
drag, startPoint x: 686, startPoint y: 192, endPoint x: 290, endPoint y: 179, distance: 396.2
click at [290, 179] on div "Limpar filtros Janela de atendimento Grade de atendimento Capacidade Transporta…" at bounding box center [494, 213] width 988 height 426
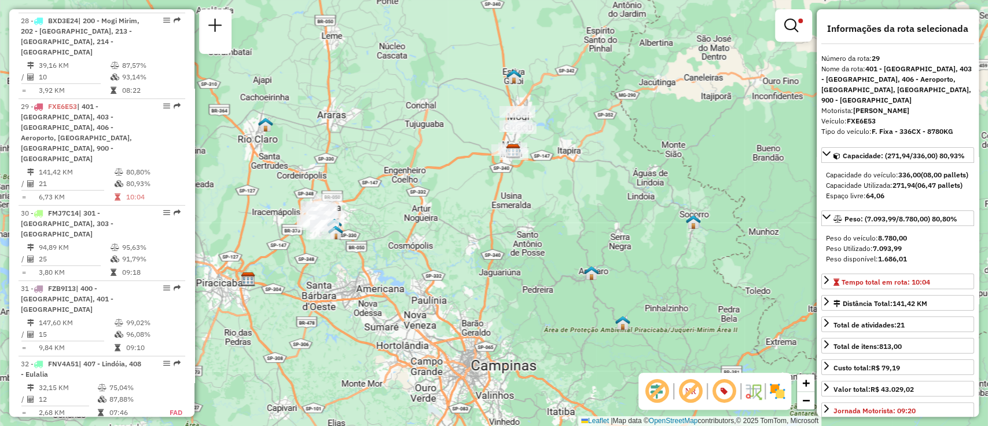
drag, startPoint x: 696, startPoint y: 151, endPoint x: 621, endPoint y: 196, distance: 88.6
click at [621, 196] on div "Limpar filtros Janela de atendimento Grade de atendimento Capacidade Transporta…" at bounding box center [494, 213] width 988 height 426
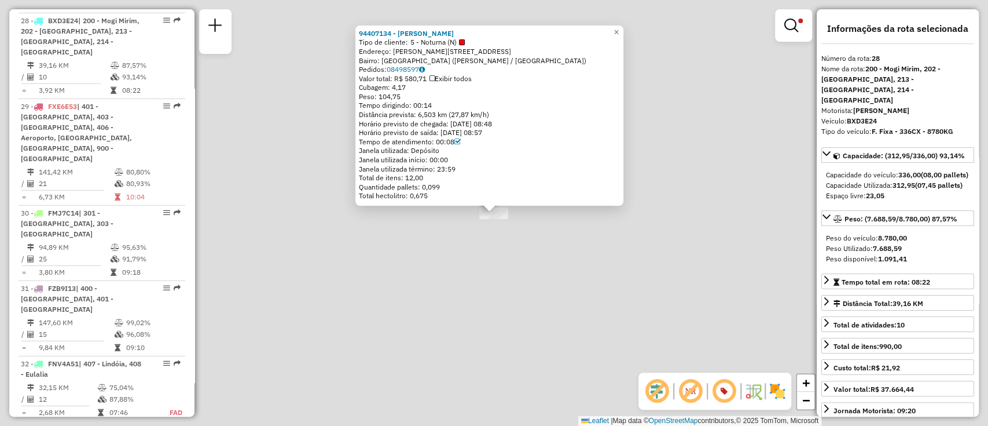
scroll to position [2265, 0]
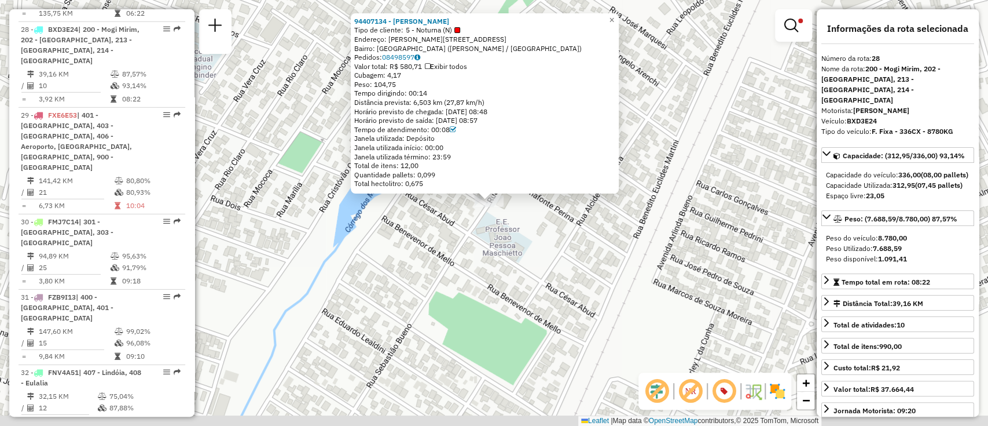
drag, startPoint x: 600, startPoint y: 283, endPoint x: 595, endPoint y: 262, distance: 21.9
click at [595, 262] on div "94407134 - JOSE LUIZ SILVERIO D Tipo de cliente: 5 - Noturna (N) Endereço: R ZE…" at bounding box center [494, 213] width 988 height 426
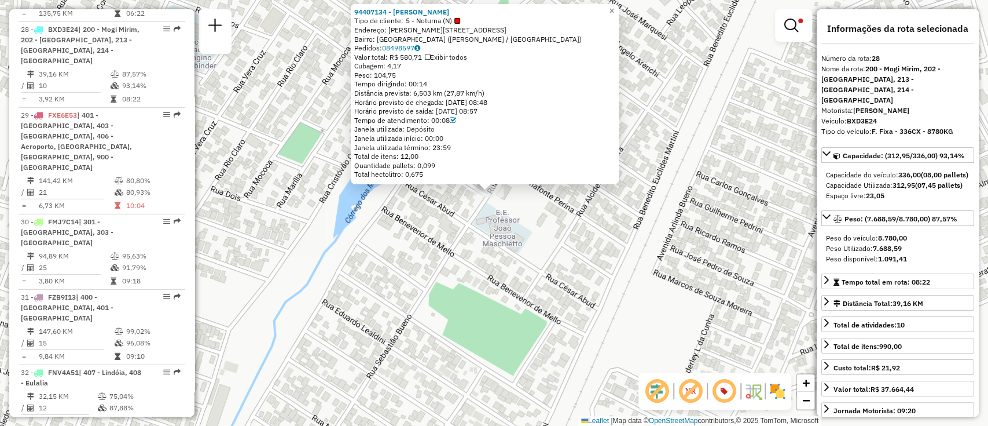
click at [569, 245] on div "94407134 - JOSE LUIZ SILVERIO D Tipo de cliente: 5 - Noturna (N) Endereço: R ZE…" at bounding box center [494, 213] width 988 height 426
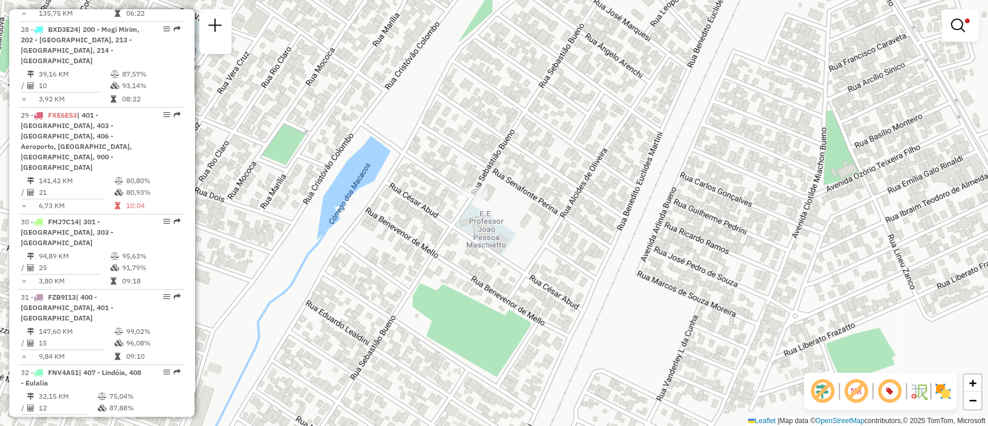
drag, startPoint x: 659, startPoint y: 245, endPoint x: 596, endPoint y: 265, distance: 66.1
click at [596, 265] on div "Limpar filtros Janela de atendimento Grade de atendimento Capacidade Transporta…" at bounding box center [494, 213] width 988 height 426
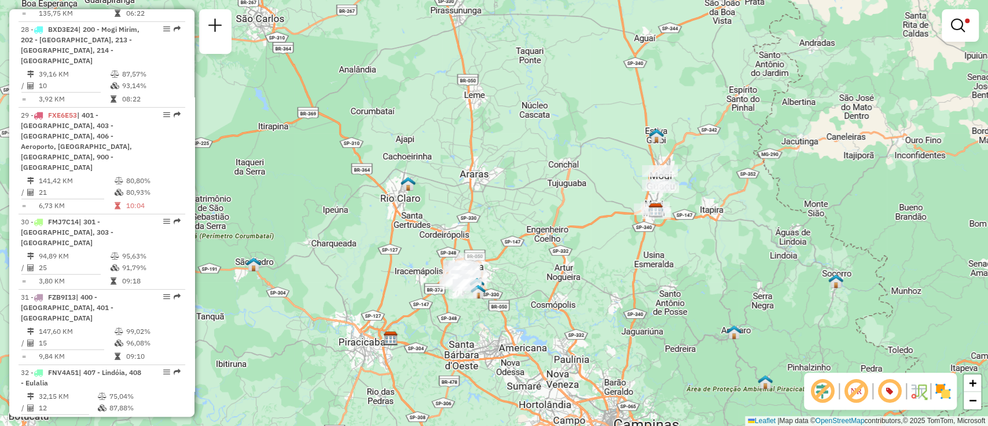
drag, startPoint x: 746, startPoint y: 230, endPoint x: 772, endPoint y: 211, distance: 32.3
click at [772, 211] on div "Limpar filtros Janela de atendimento Grade de atendimento Capacidade Transporta…" at bounding box center [494, 213] width 988 height 426
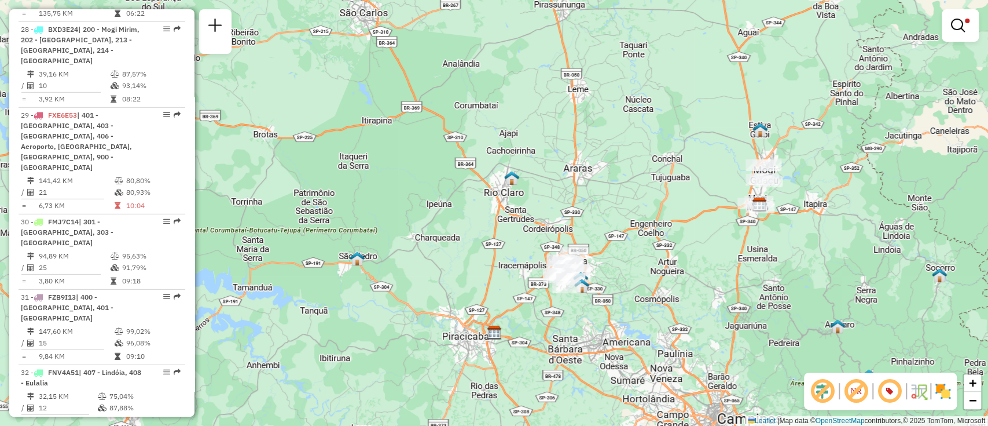
drag, startPoint x: 670, startPoint y: 269, endPoint x: 762, endPoint y: 269, distance: 92.6
click at [762, 269] on div "Limpar filtros Janela de atendimento Grade de atendimento Capacidade Transporta…" at bounding box center [494, 213] width 988 height 426
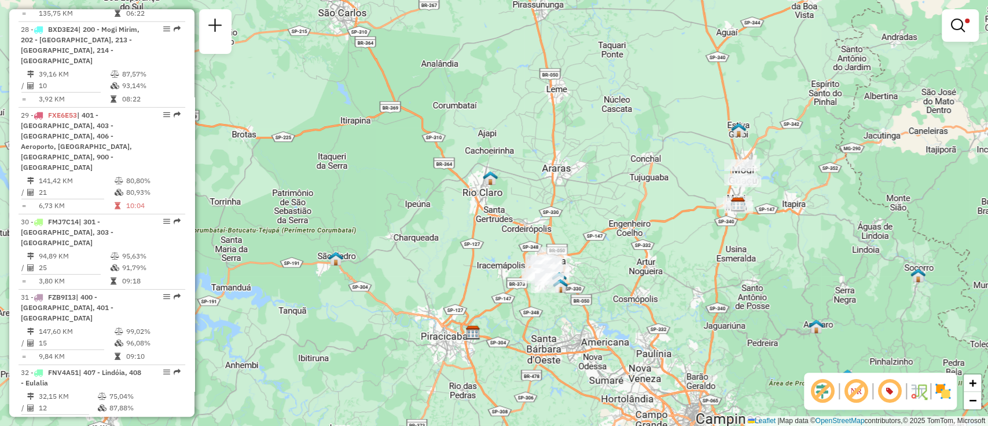
drag, startPoint x: 718, startPoint y: 292, endPoint x: 239, endPoint y: 336, distance: 482.0
click at [685, 292] on div "Limpar filtros Janela de atendimento Grade de atendimento Capacidade Transporta…" at bounding box center [494, 213] width 988 height 426
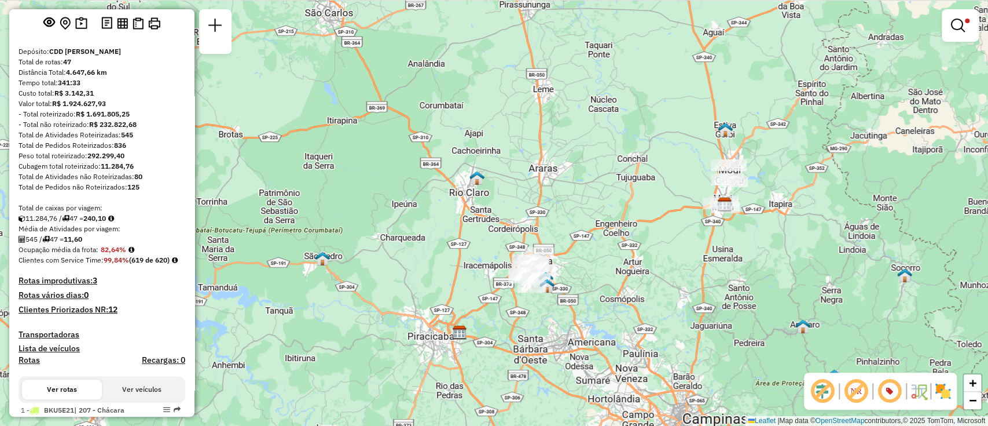
scroll to position [0, 0]
